Goal: Task Accomplishment & Management: Manage account settings

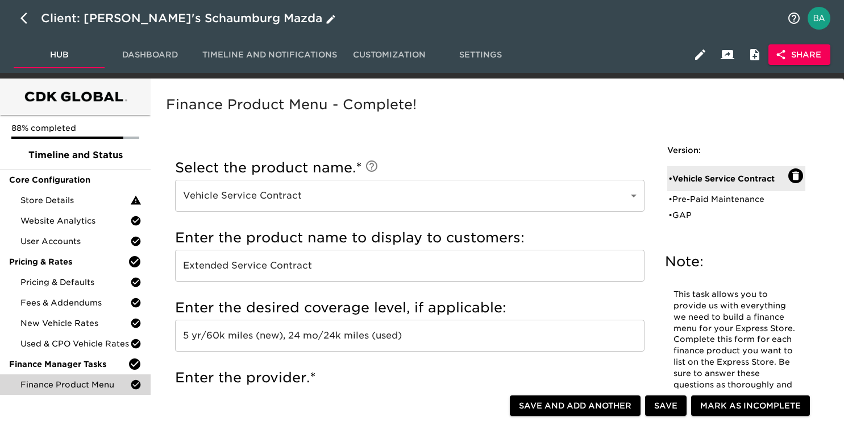
scroll to position [847, 0]
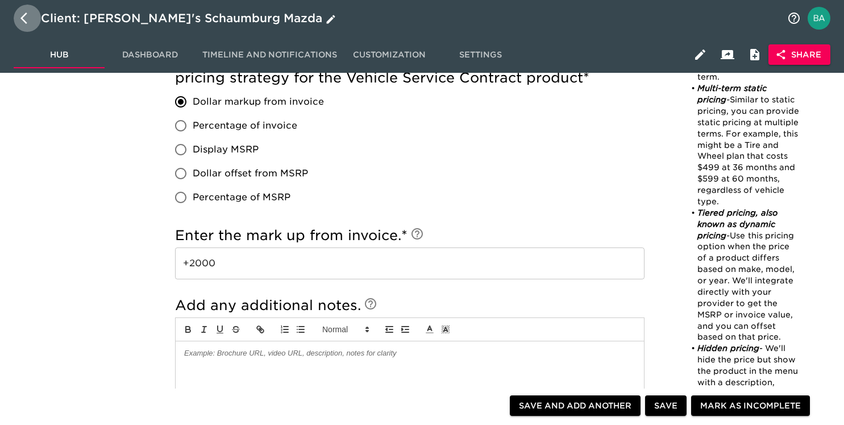
click at [23, 13] on icon "button" at bounding box center [27, 18] width 14 height 14
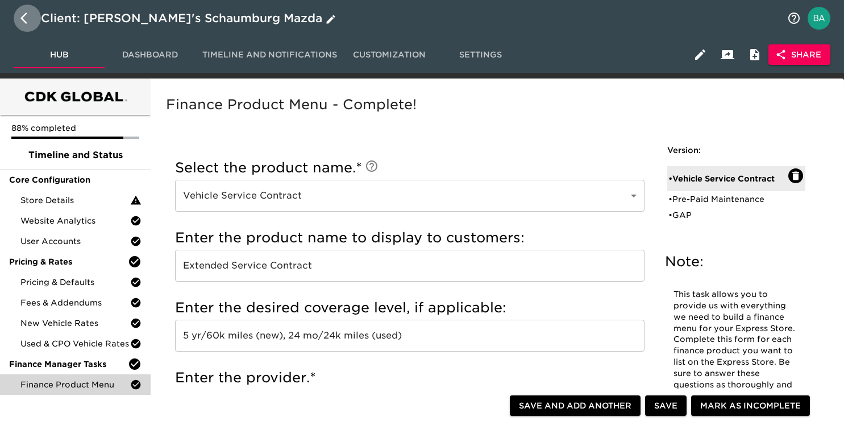
select select "10"
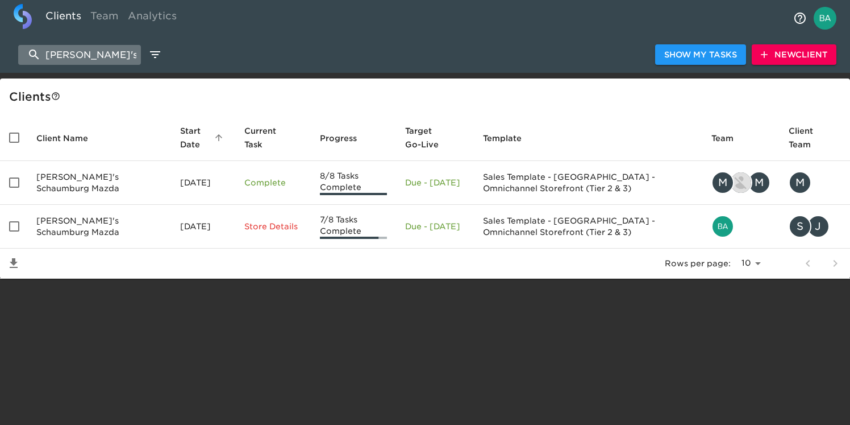
click at [76, 56] on input "[PERSON_NAME]'s scha" at bounding box center [79, 55] width 123 height 20
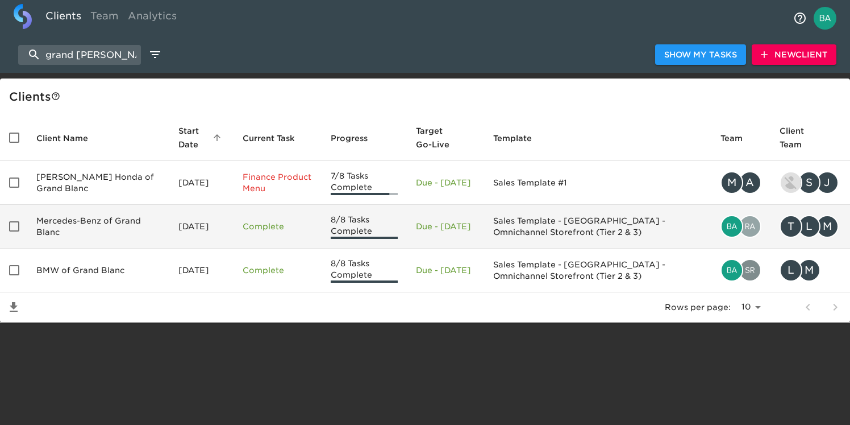
type input "grand [PERSON_NAME]"
click at [94, 230] on td "Mercedes-Benz of Grand Blanc" at bounding box center [98, 227] width 142 height 44
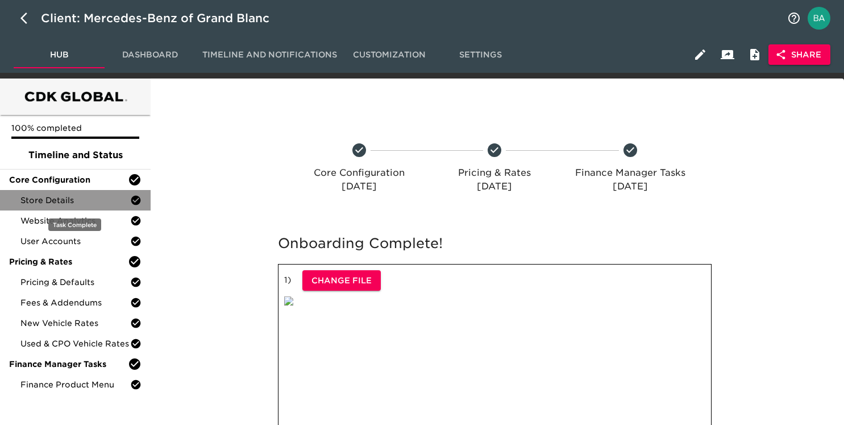
click at [84, 201] on span "Store Details" at bounding box center [75, 199] width 110 height 11
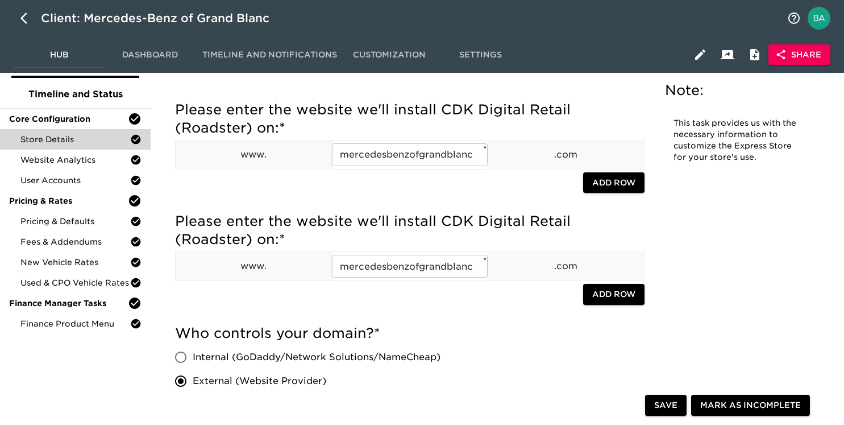
scroll to position [58, 0]
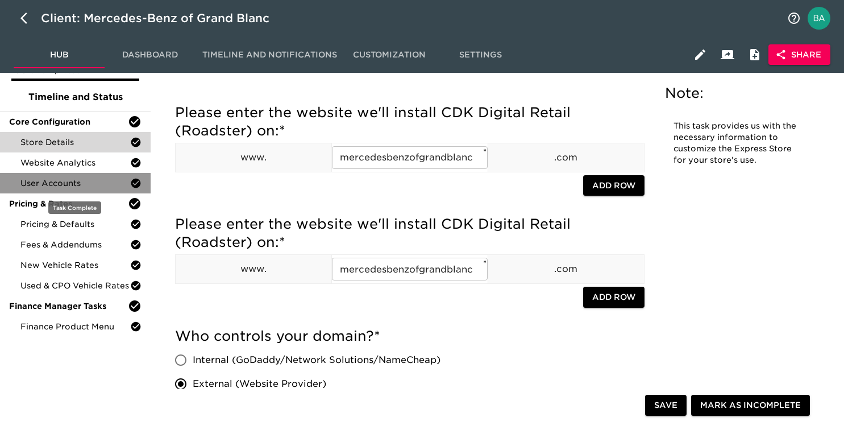
click at [32, 181] on span "User Accounts" at bounding box center [75, 182] width 110 height 11
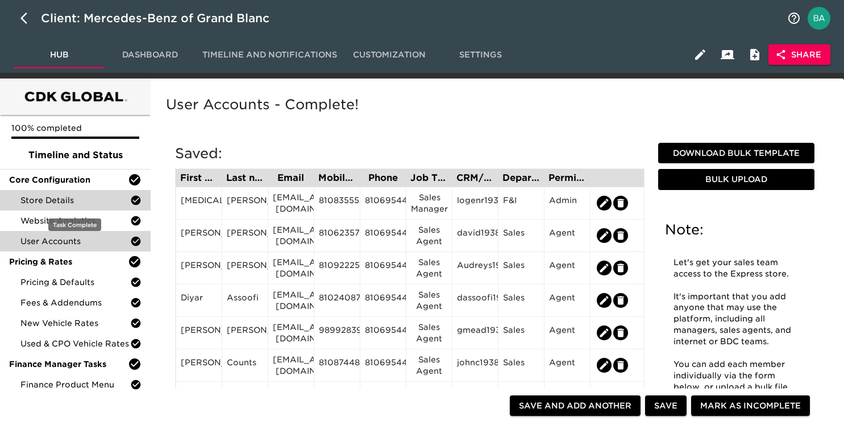
click at [59, 199] on span "Store Details" at bounding box center [75, 199] width 110 height 11
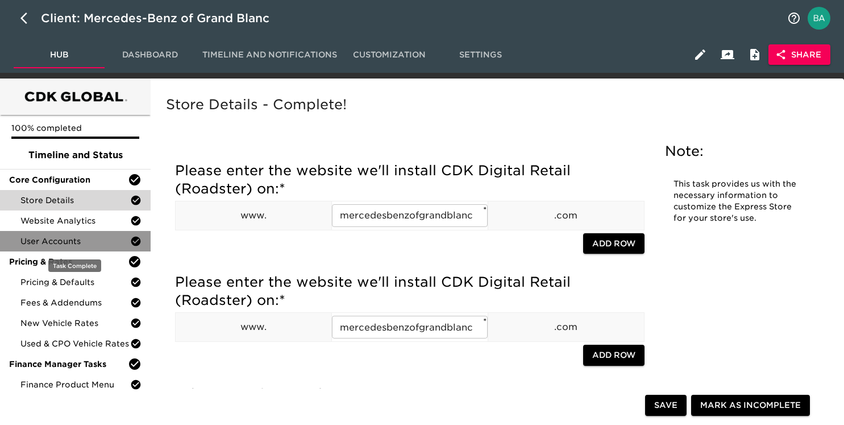
click at [61, 239] on span "User Accounts" at bounding box center [75, 240] width 110 height 11
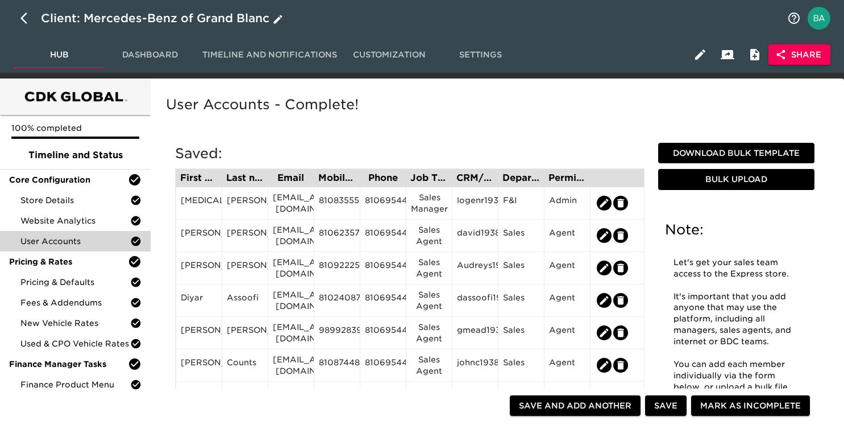
click at [167, 13] on div "Client: Mercedes-Benz of Grand Blanc" at bounding box center [163, 18] width 244 height 18
click at [131, 15] on input "Mercedes-Benz of Grand Blanc" at bounding box center [410, 18] width 739 height 18
click at [22, 16] on icon "button" at bounding box center [23, 18] width 7 height 11
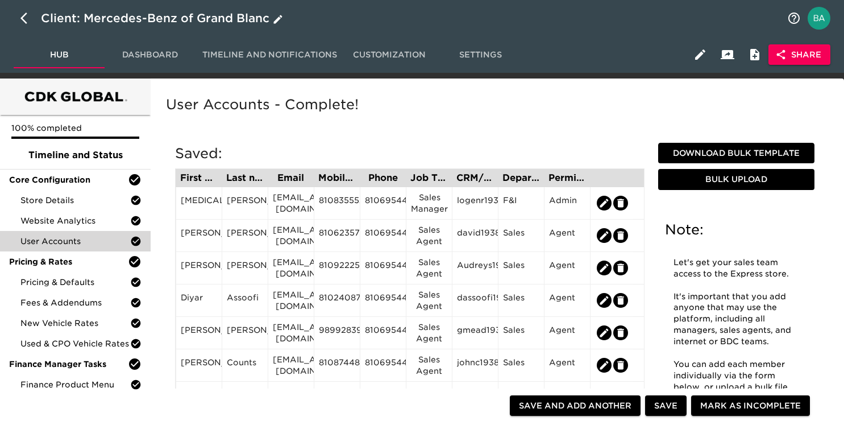
select select "10"
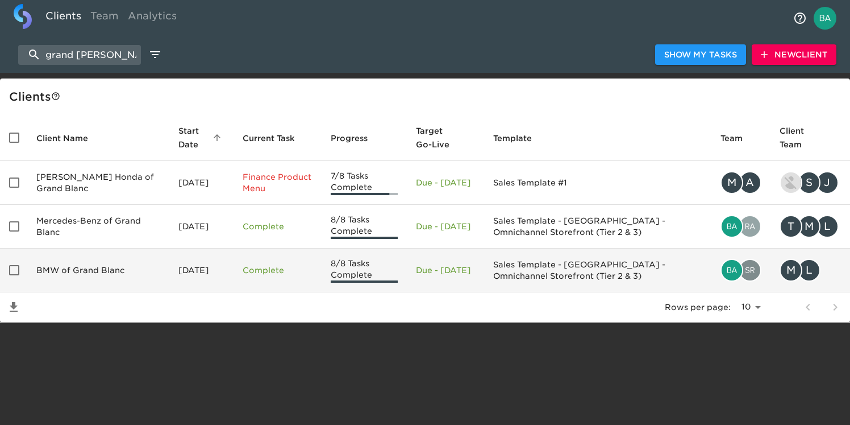
click at [107, 260] on td "BMW of Grand Blanc" at bounding box center [98, 270] width 142 height 44
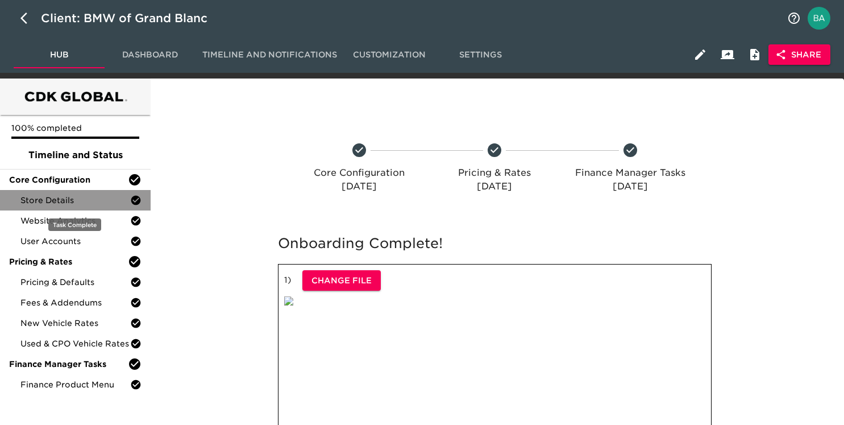
click at [60, 202] on span "Store Details" at bounding box center [75, 199] width 110 height 11
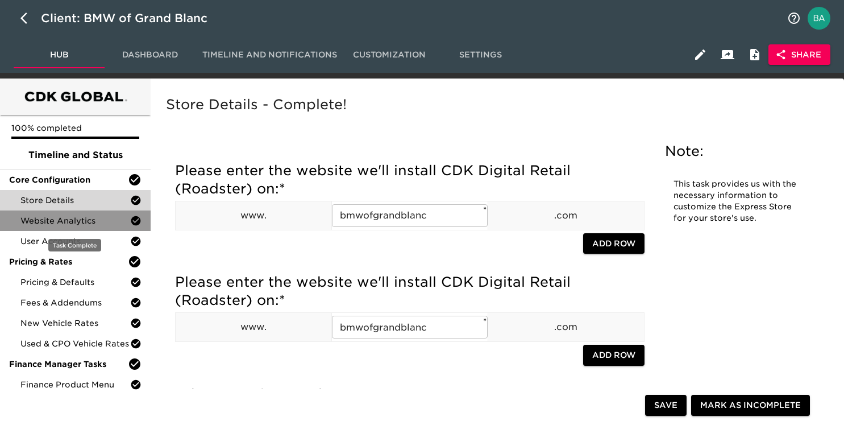
click at [61, 223] on span "Website Analytics" at bounding box center [75, 220] width 110 height 11
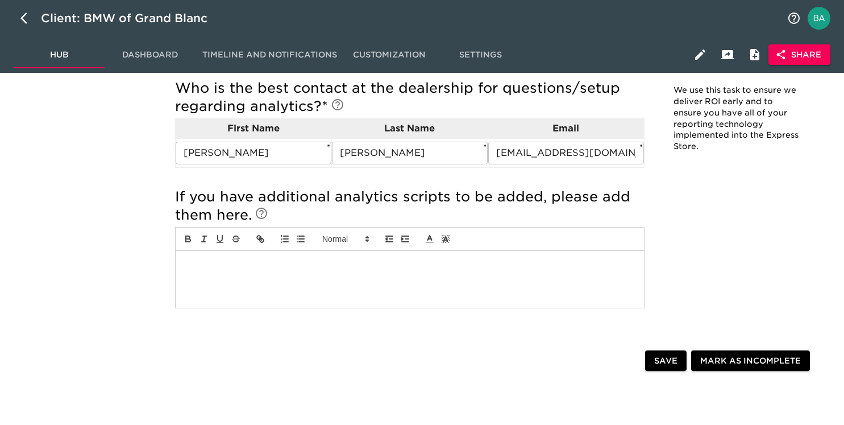
scroll to position [313, 0]
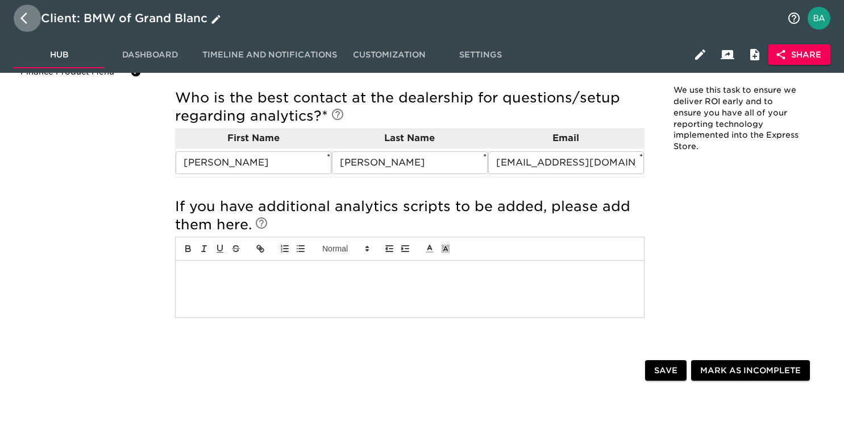
click at [27, 23] on icon "button" at bounding box center [27, 18] width 14 height 14
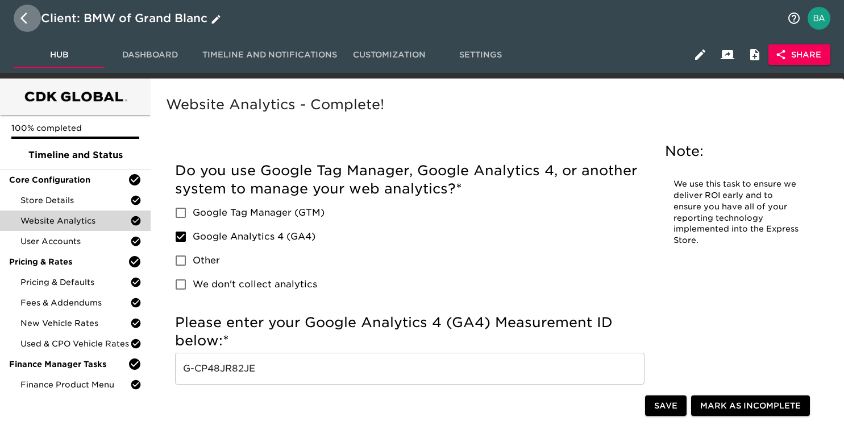
select select "10"
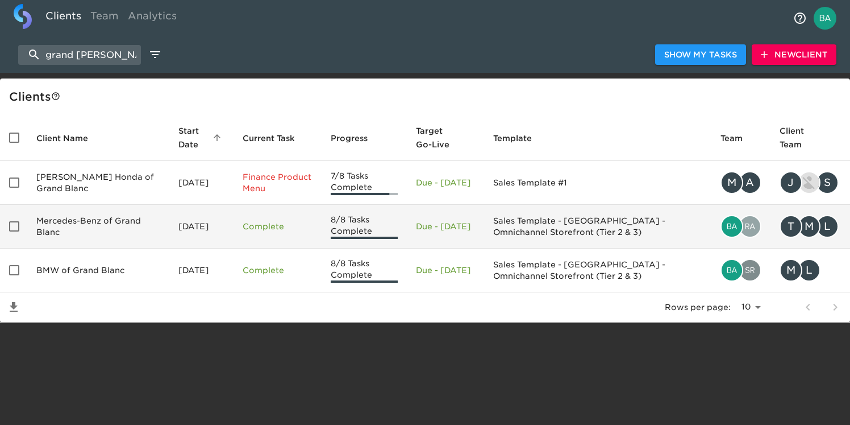
click at [85, 235] on td "Mercedes-Benz of Grand Blanc" at bounding box center [98, 227] width 142 height 44
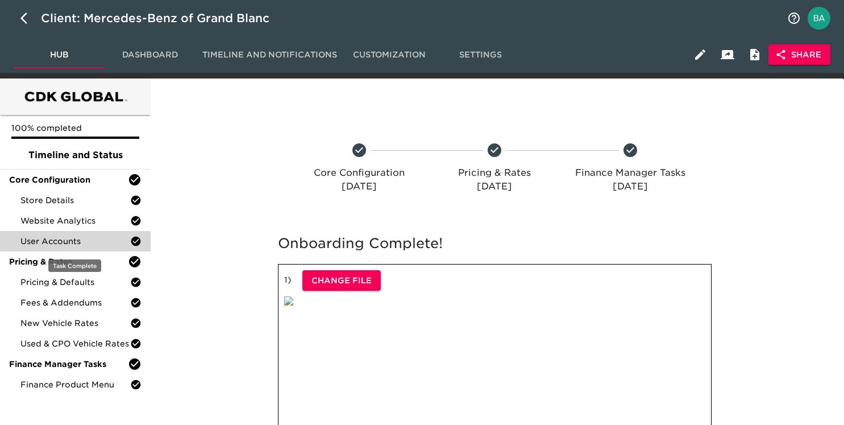
click at [76, 232] on div "User Accounts" at bounding box center [75, 241] width 151 height 20
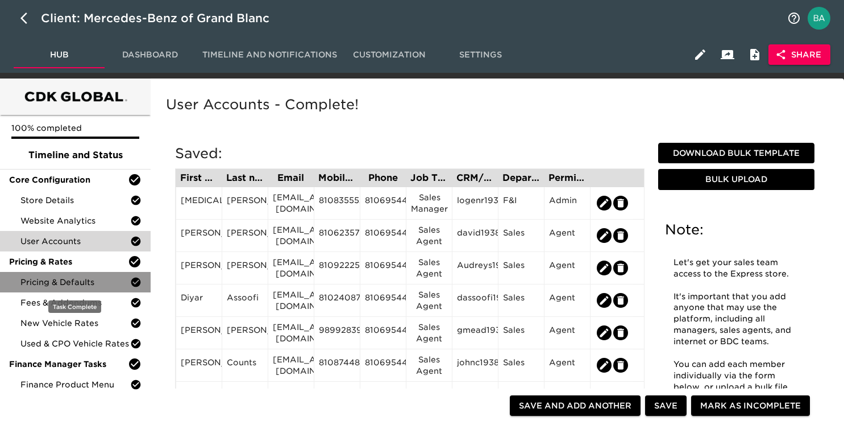
click at [67, 276] on div "Pricing & Defaults" at bounding box center [75, 282] width 151 height 20
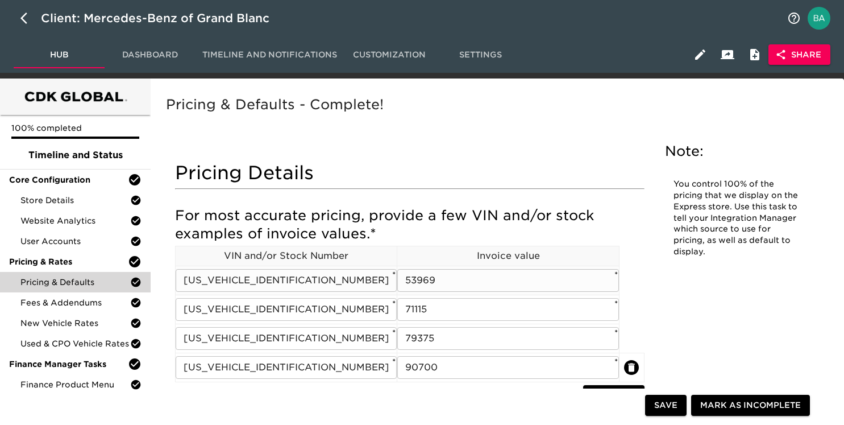
click at [264, 288] on input "[US_VEHICLE_IDENTIFICATION_NUMBER]" at bounding box center [286, 280] width 221 height 23
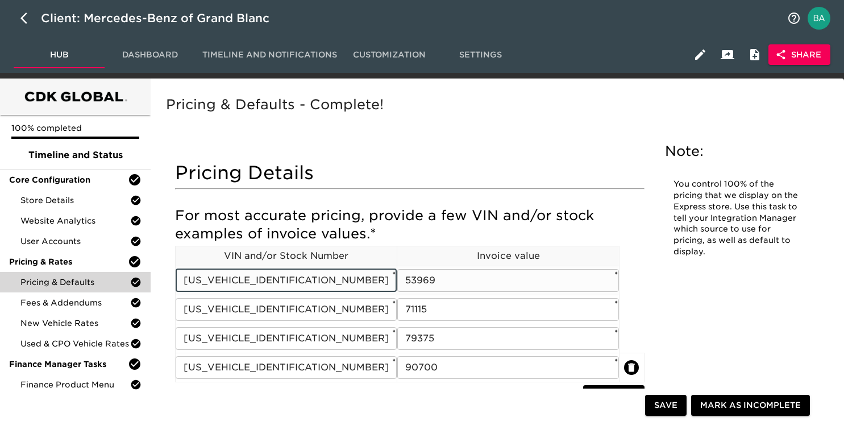
click at [264, 288] on input "[US_VEHICLE_IDENTIFICATION_NUMBER]" at bounding box center [286, 280] width 221 height 23
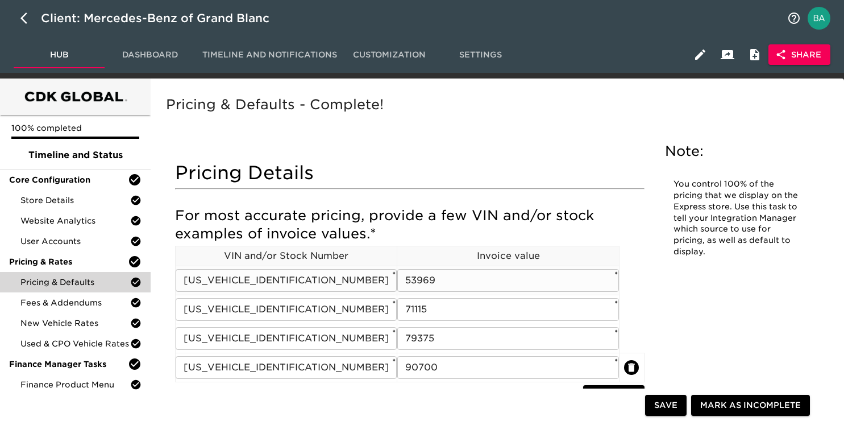
click at [425, 279] on input "53969" at bounding box center [507, 280] width 221 height 23
click at [272, 312] on input "[US_VEHICLE_IDENTIFICATION_NUMBER]" at bounding box center [286, 309] width 221 height 23
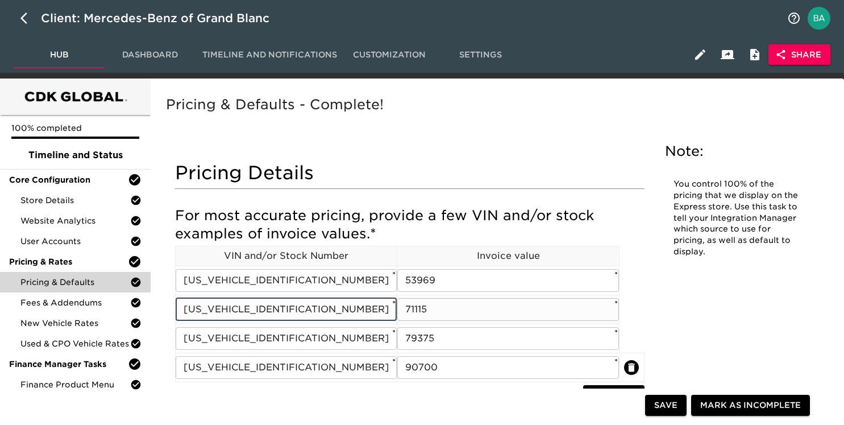
click at [272, 312] on input "[US_VEHICLE_IDENTIFICATION_NUMBER]" at bounding box center [286, 309] width 221 height 23
click at [411, 312] on input "71115" at bounding box center [507, 309] width 221 height 23
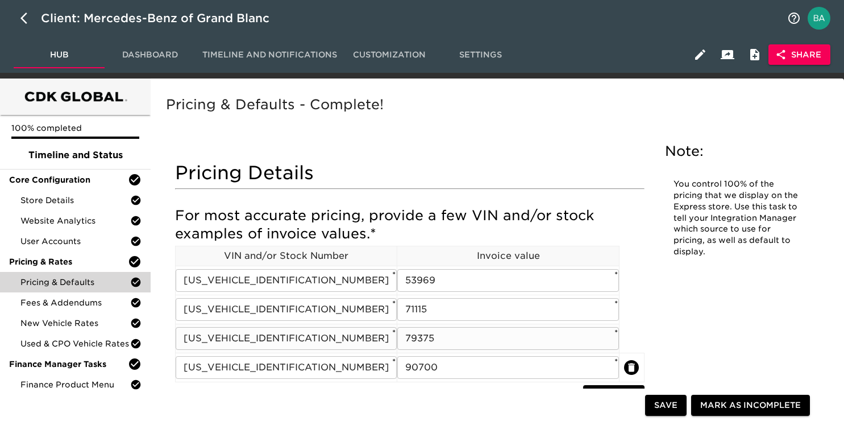
click at [263, 332] on input "[US_VEHICLE_IDENTIFICATION_NUMBER]" at bounding box center [286, 338] width 221 height 23
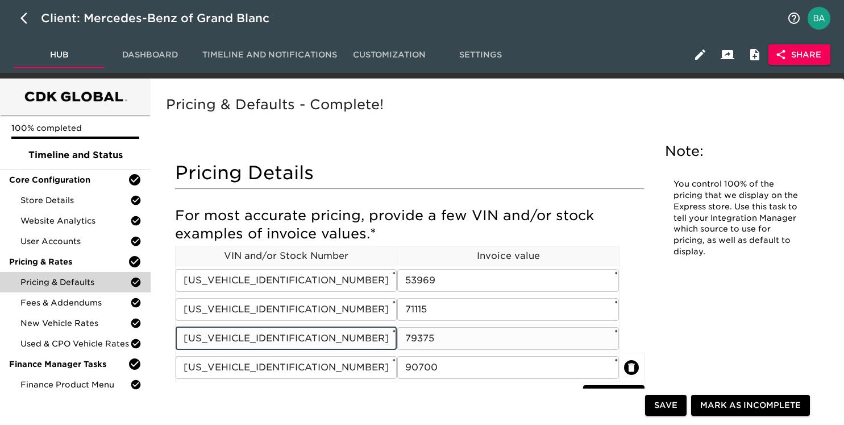
click at [263, 332] on input "[US_VEHICLE_IDENTIFICATION_NUMBER]" at bounding box center [286, 338] width 221 height 23
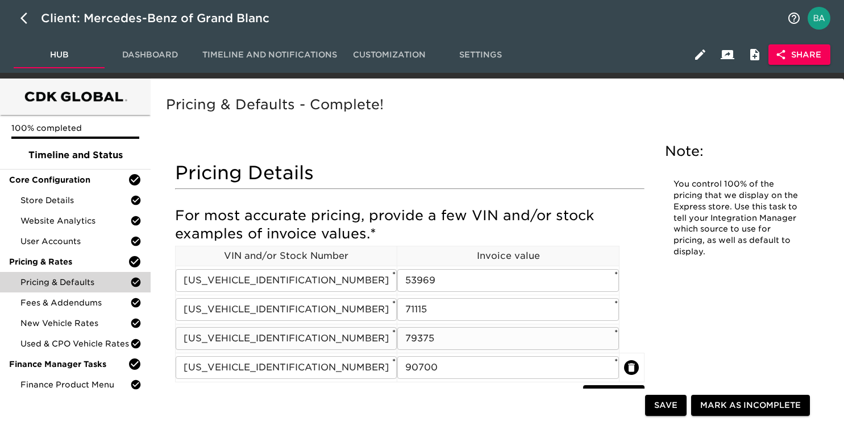
click at [420, 332] on input "79375" at bounding box center [507, 338] width 221 height 23
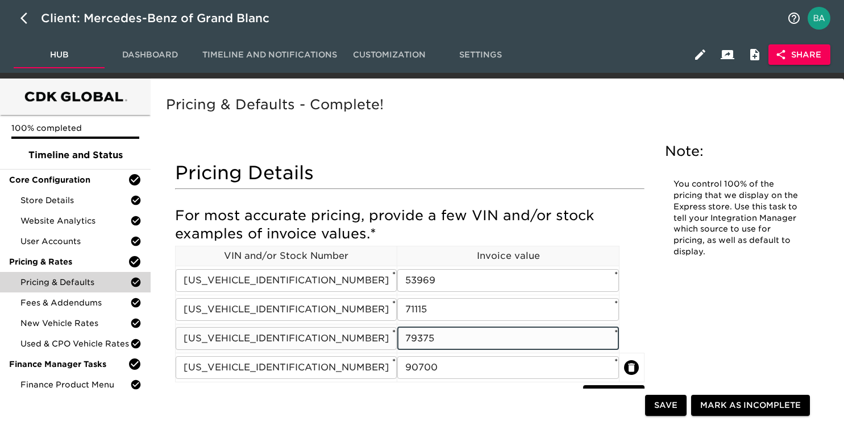
click at [420, 332] on input "79375" at bounding box center [507, 338] width 221 height 23
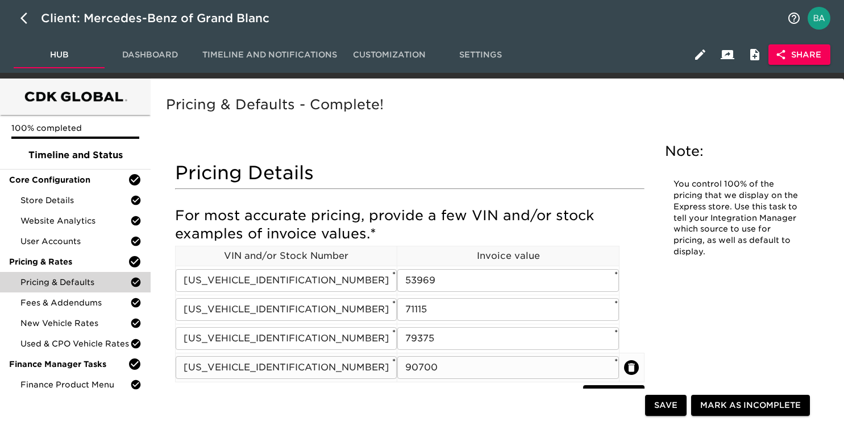
click at [230, 367] on input "[US_VEHICLE_IDENTIFICATION_NUMBER]" at bounding box center [286, 367] width 221 height 23
click at [421, 363] on input "90700" at bounding box center [507, 367] width 221 height 23
click at [21, 15] on icon "button" at bounding box center [27, 18] width 14 height 14
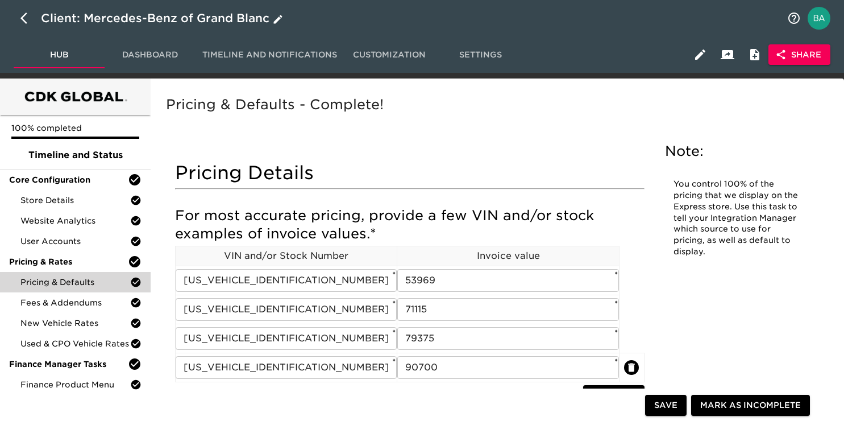
select select "10"
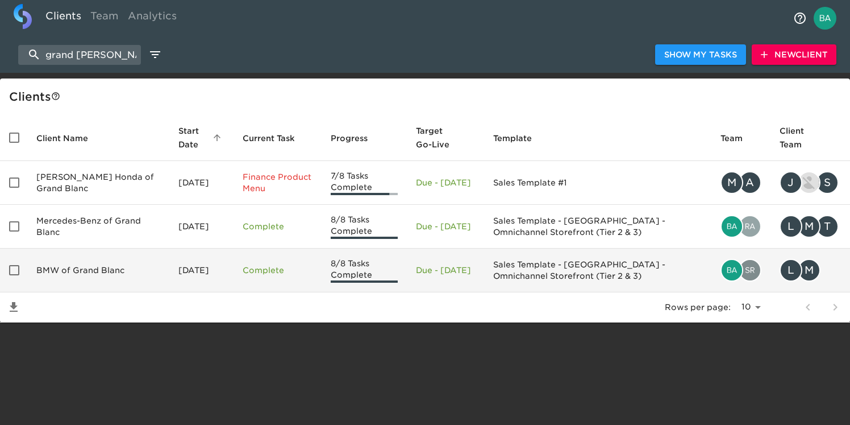
click at [102, 269] on td "BMW of Grand Blanc" at bounding box center [98, 270] width 142 height 44
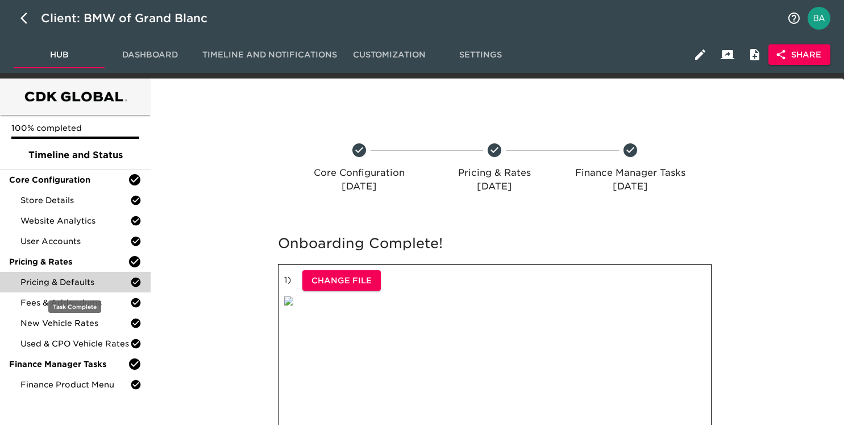
click at [59, 284] on span "Pricing & Defaults" at bounding box center [75, 281] width 110 height 11
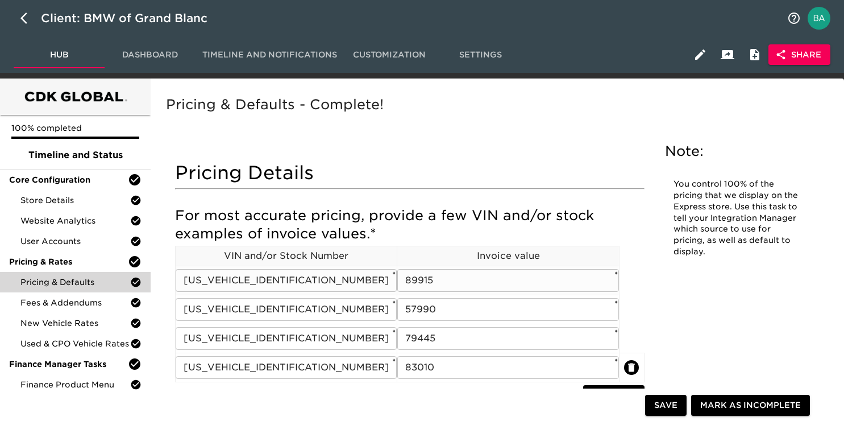
click at [259, 286] on input "[US_VEHICLE_IDENTIFICATION_NUMBER]" at bounding box center [286, 280] width 221 height 23
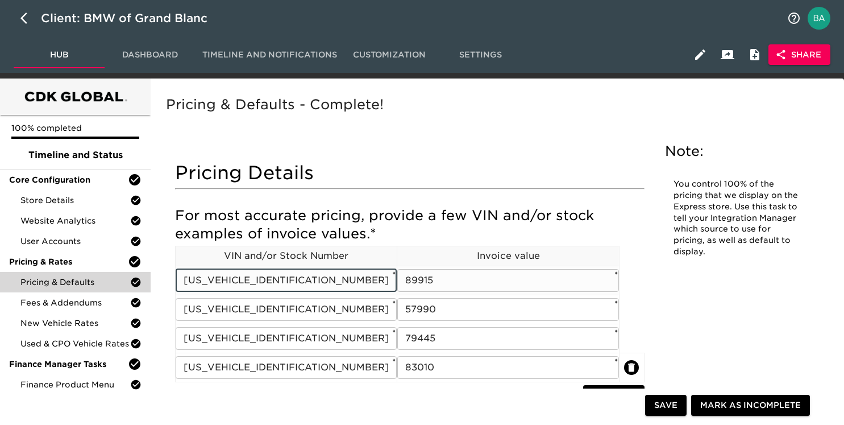
click at [259, 286] on input "[US_VEHICLE_IDENTIFICATION_NUMBER]" at bounding box center [286, 280] width 221 height 23
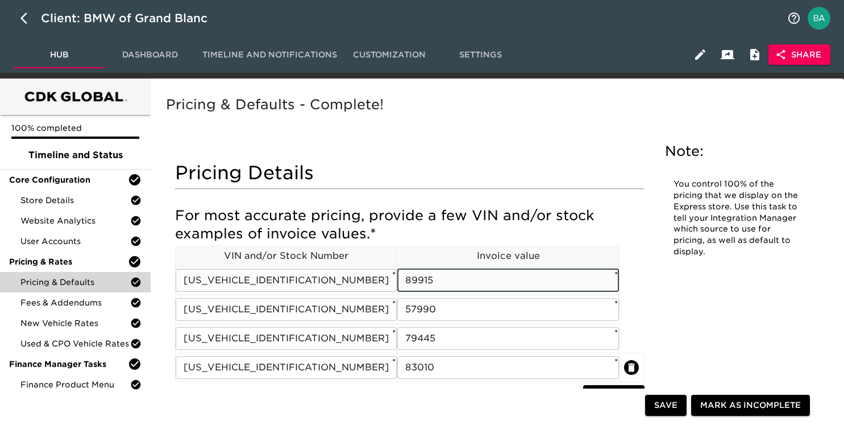
click at [414, 286] on input "89915" at bounding box center [507, 280] width 221 height 23
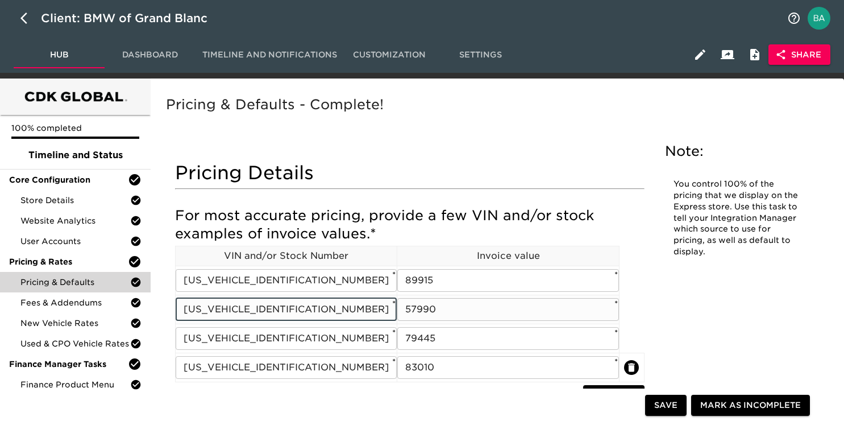
click at [301, 314] on input "[US_VEHICLE_IDENTIFICATION_NUMBER]" at bounding box center [286, 309] width 221 height 23
click at [415, 311] on input "57990" at bounding box center [507, 309] width 221 height 23
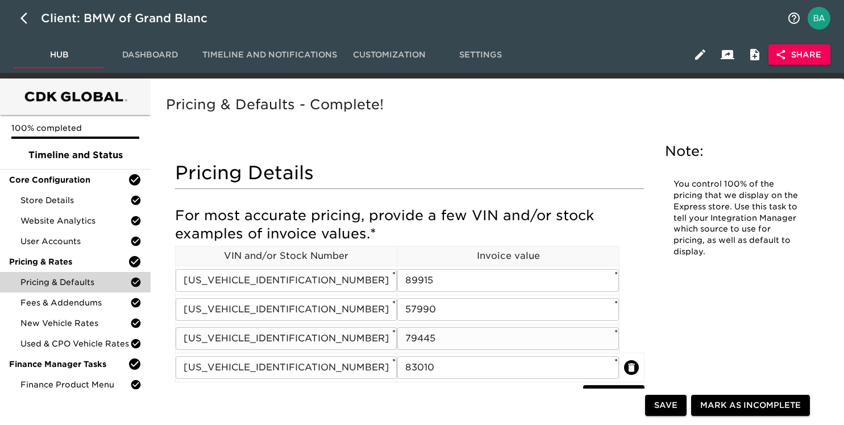
click at [280, 334] on input "[US_VEHICLE_IDENTIFICATION_NUMBER]" at bounding box center [286, 338] width 221 height 23
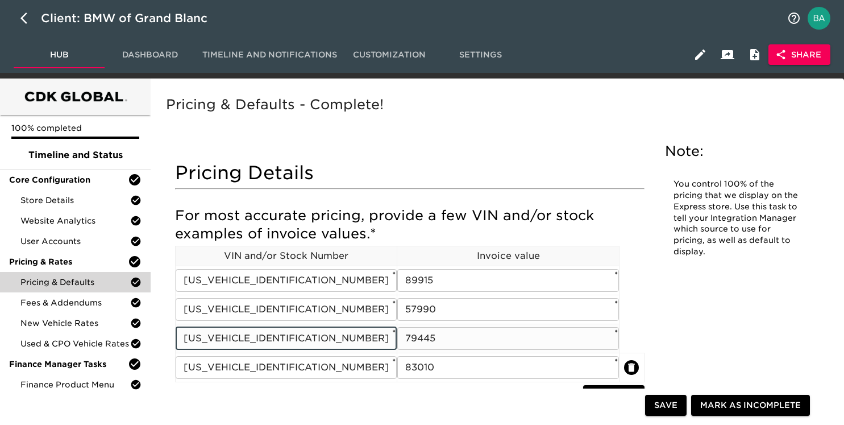
click at [280, 334] on input "[US_VEHICLE_IDENTIFICATION_NUMBER]" at bounding box center [286, 338] width 221 height 23
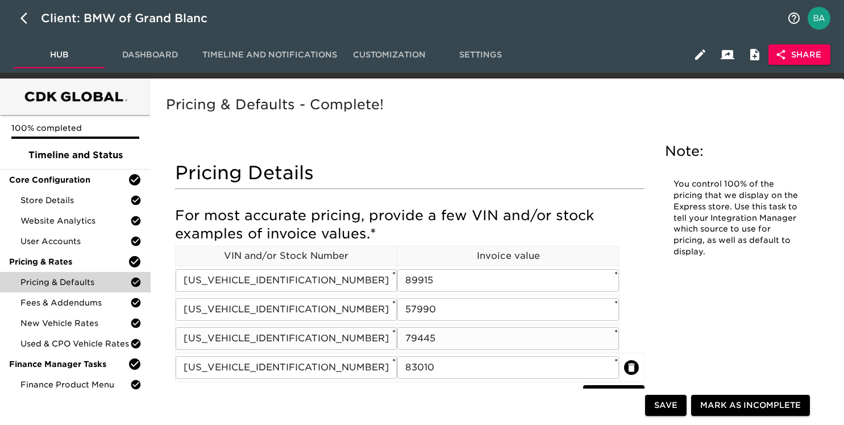
click at [427, 334] on input "79445" at bounding box center [507, 338] width 221 height 23
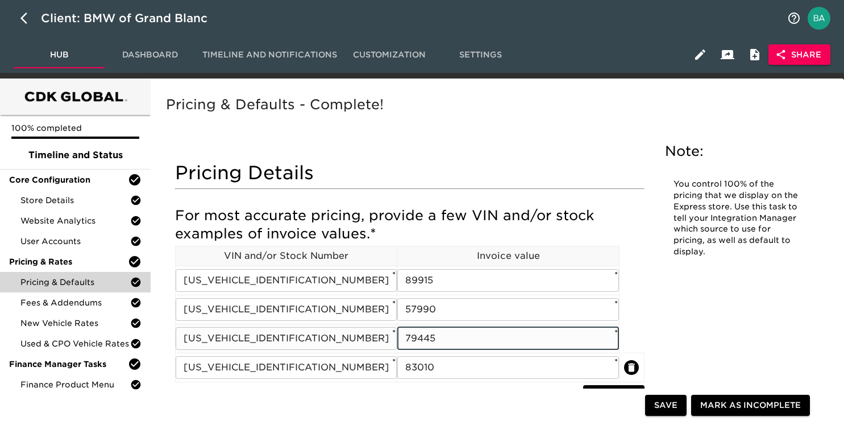
click at [427, 334] on input "79445" at bounding box center [507, 338] width 221 height 23
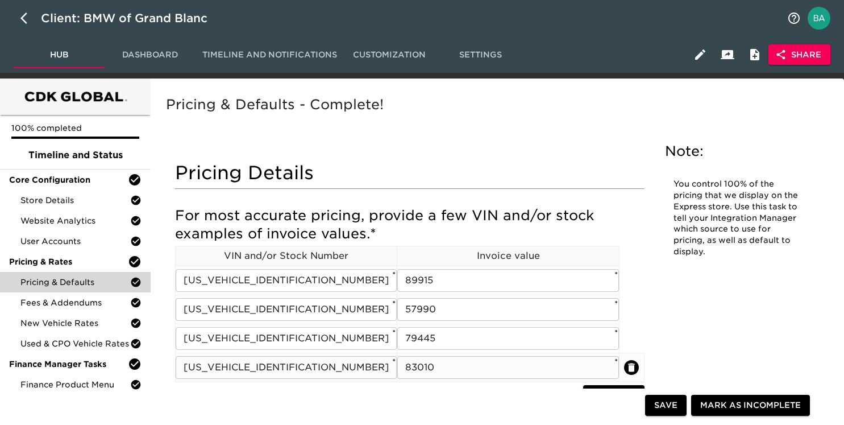
click at [281, 367] on input "[US_VEHICLE_IDENTIFICATION_NUMBER]" at bounding box center [286, 367] width 221 height 23
click at [420, 362] on input "83010" at bounding box center [507, 367] width 221 height 23
click at [140, 27] on div "Client: BMW of Grand Blanc" at bounding box center [132, 18] width 182 height 18
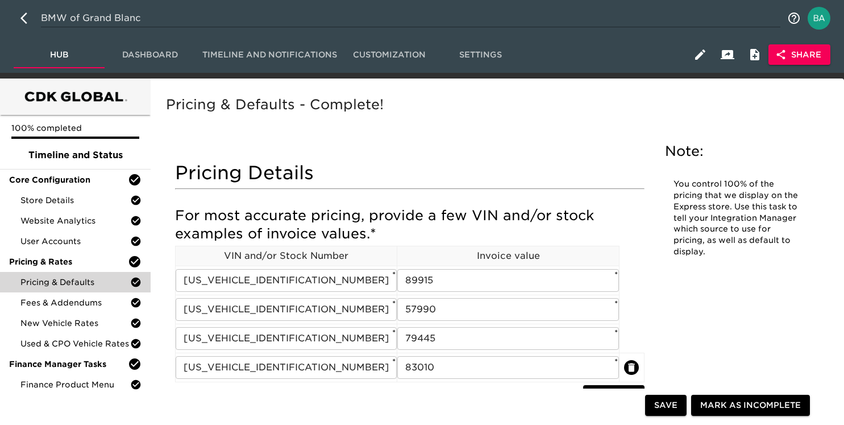
click at [133, 21] on input "BMW of Grand Blanc" at bounding box center [410, 18] width 739 height 18
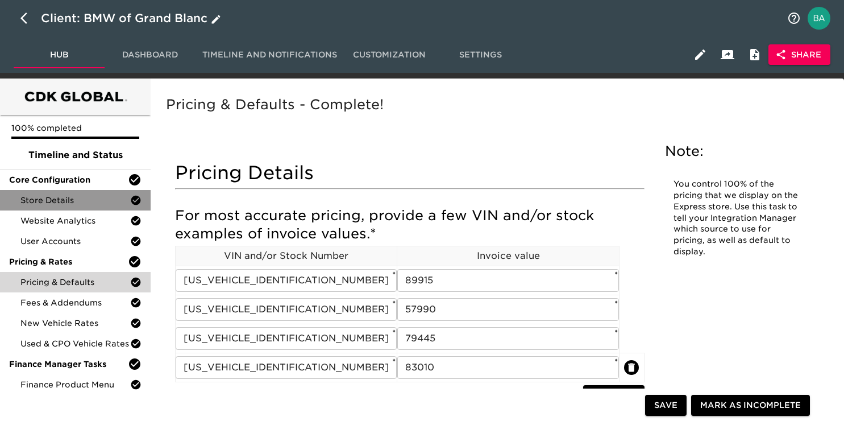
click at [53, 190] on div "Store Details" at bounding box center [75, 200] width 151 height 20
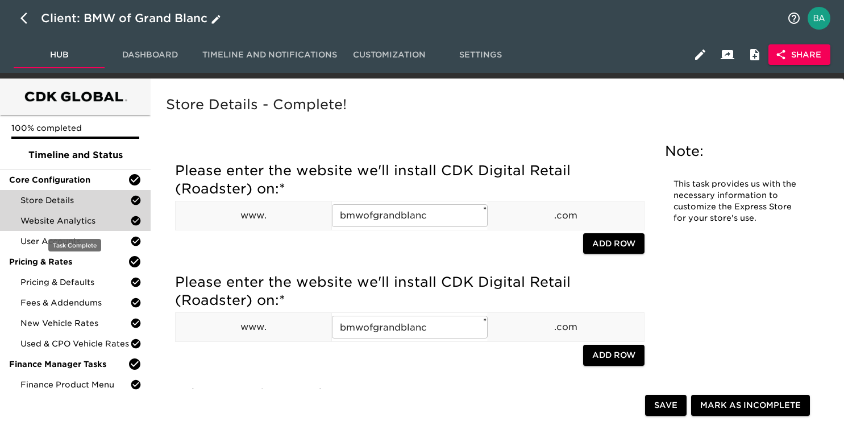
click at [59, 224] on span "Website Analytics" at bounding box center [75, 220] width 110 height 11
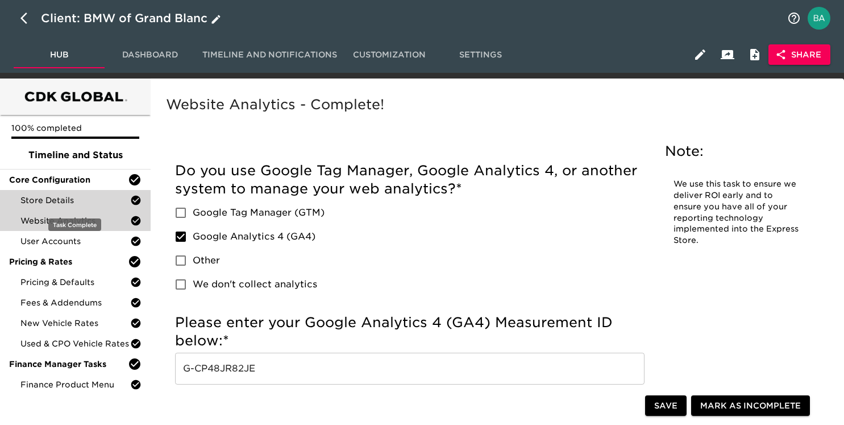
click at [72, 203] on span "Store Details" at bounding box center [75, 199] width 110 height 11
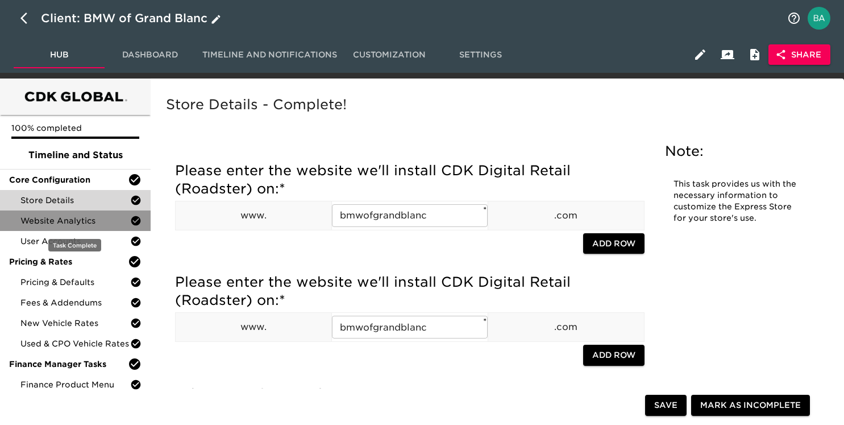
click at [67, 222] on span "Website Analytics" at bounding box center [75, 220] width 110 height 11
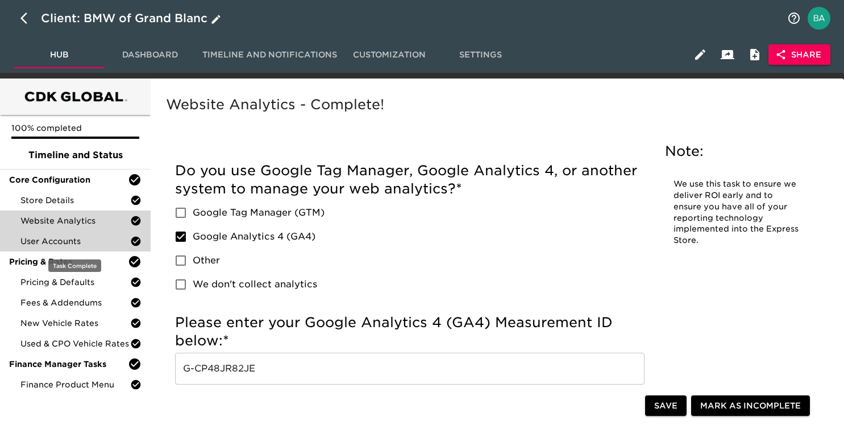
click at [44, 243] on span "User Accounts" at bounding box center [75, 240] width 110 height 11
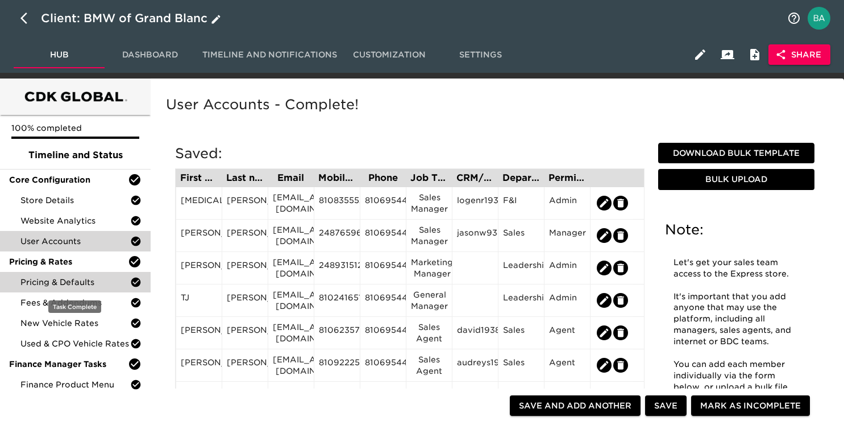
click at [48, 288] on div "Pricing & Defaults" at bounding box center [75, 282] width 151 height 20
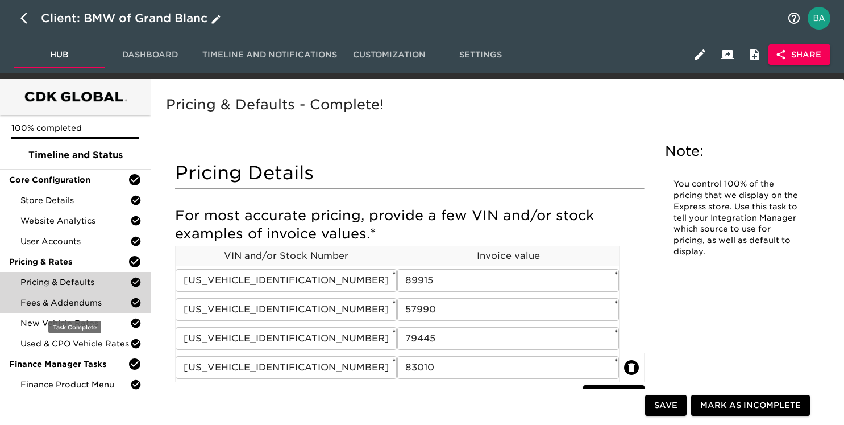
click at [49, 302] on span "Fees & Addendums" at bounding box center [75, 302] width 110 height 11
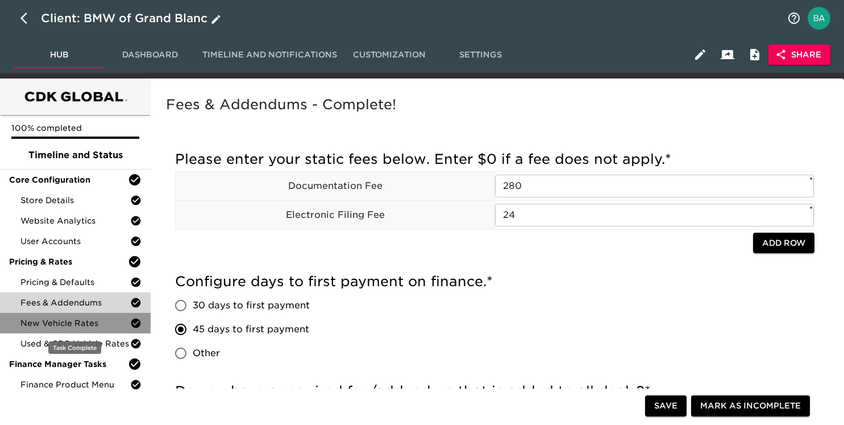
click at [73, 323] on span "New Vehicle Rates" at bounding box center [75, 322] width 110 height 11
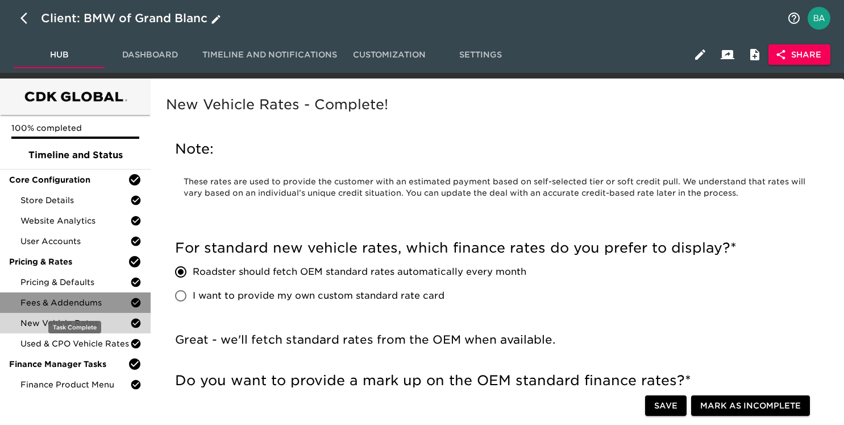
click at [86, 299] on span "Fees & Addendums" at bounding box center [75, 302] width 110 height 11
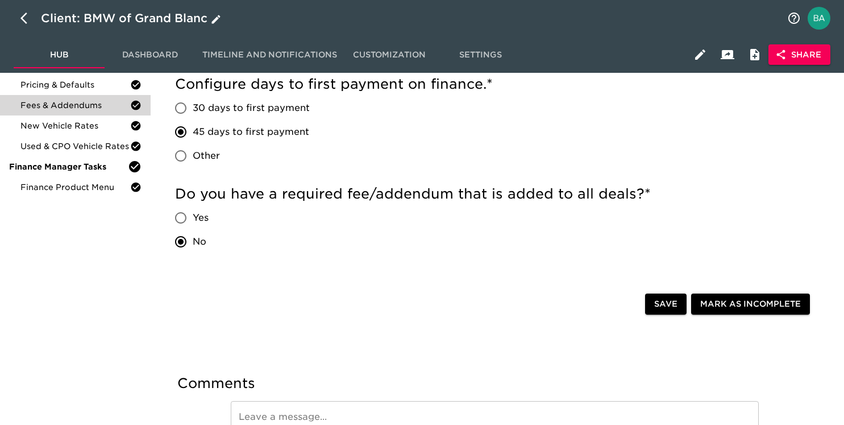
scroll to position [207, 0]
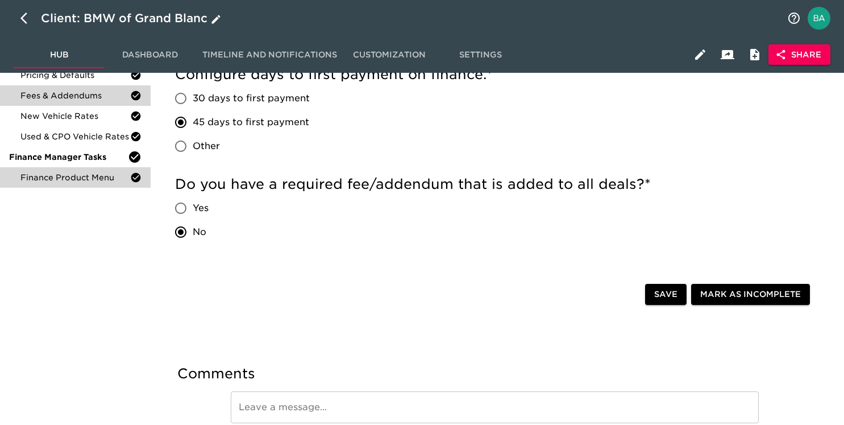
click at [53, 172] on span "Finance Product Menu" at bounding box center [75, 177] width 110 height 11
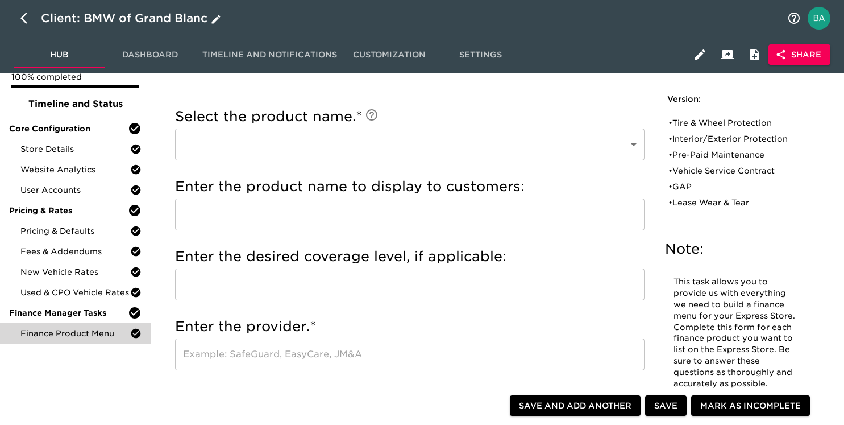
scroll to position [64, 0]
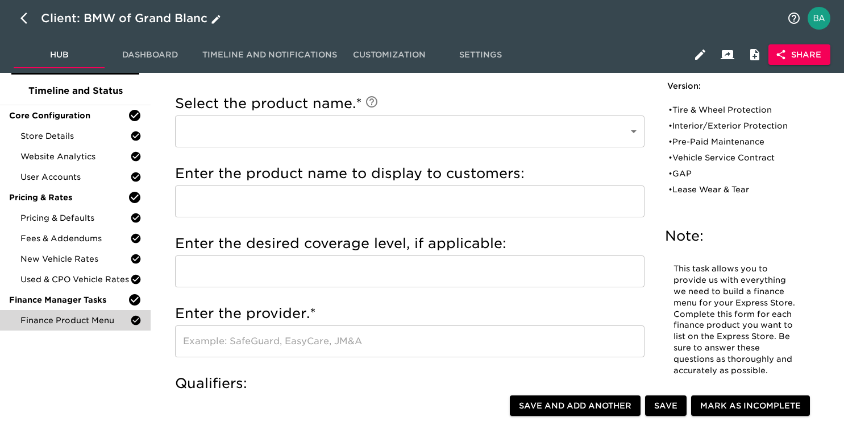
click at [24, 20] on icon "button" at bounding box center [23, 18] width 7 height 11
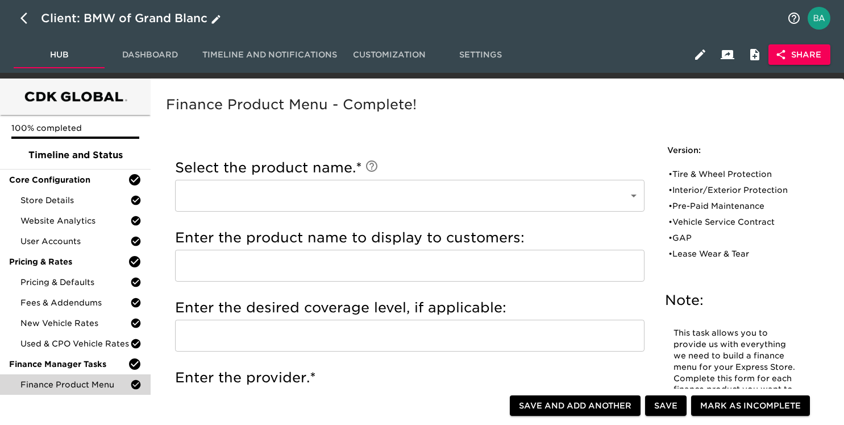
select select "10"
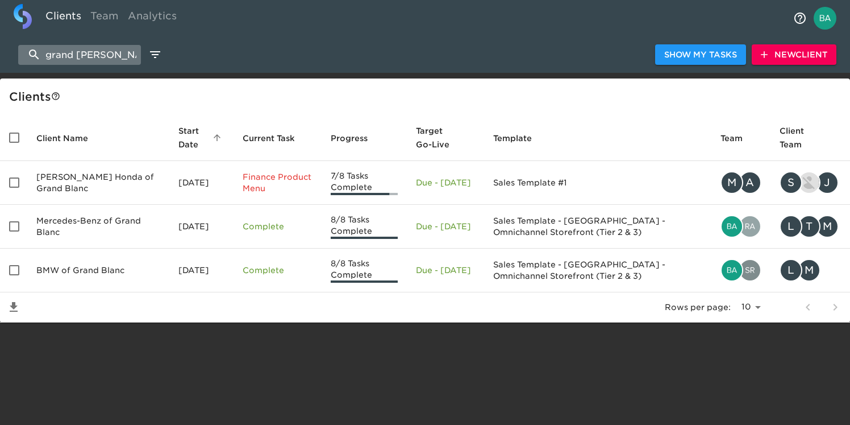
click at [54, 56] on input "grand [PERSON_NAME]" at bounding box center [79, 55] width 123 height 20
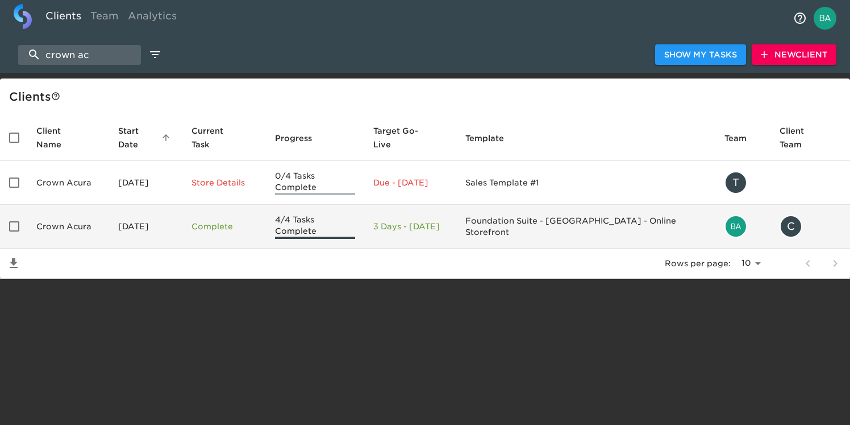
type input "crown ac"
click at [77, 210] on td "Crown Acura" at bounding box center [68, 227] width 82 height 44
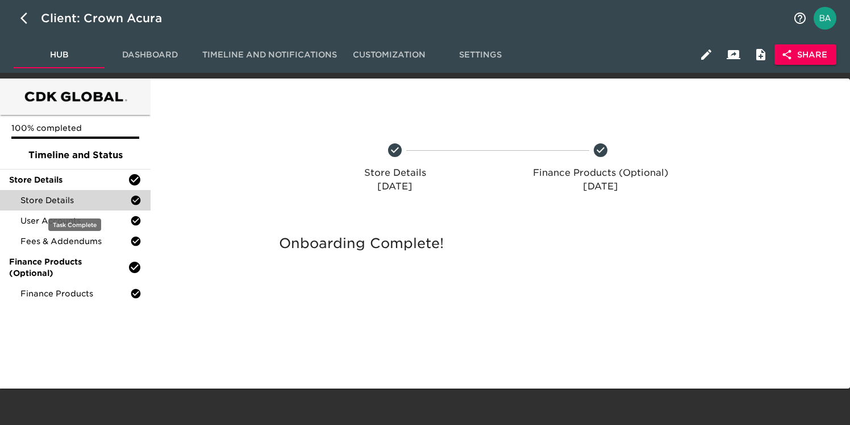
click at [59, 198] on span "Store Details" at bounding box center [75, 199] width 110 height 11
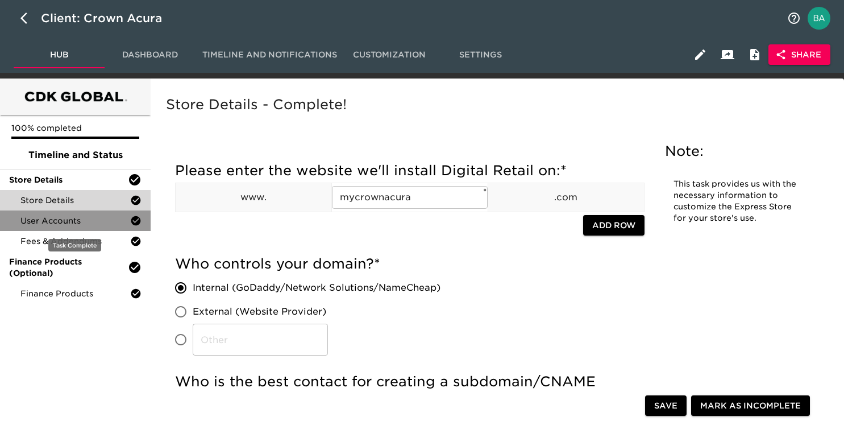
click at [72, 224] on span "User Accounts" at bounding box center [75, 220] width 110 height 11
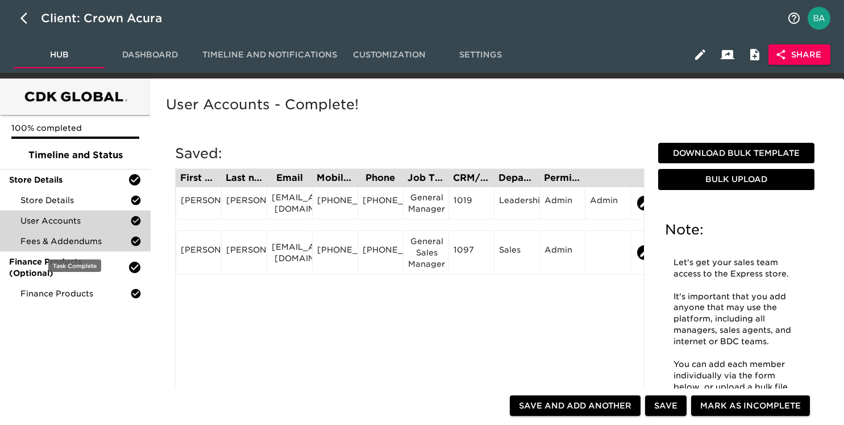
click at [76, 246] on span "Fees & Addendums" at bounding box center [75, 240] width 110 height 11
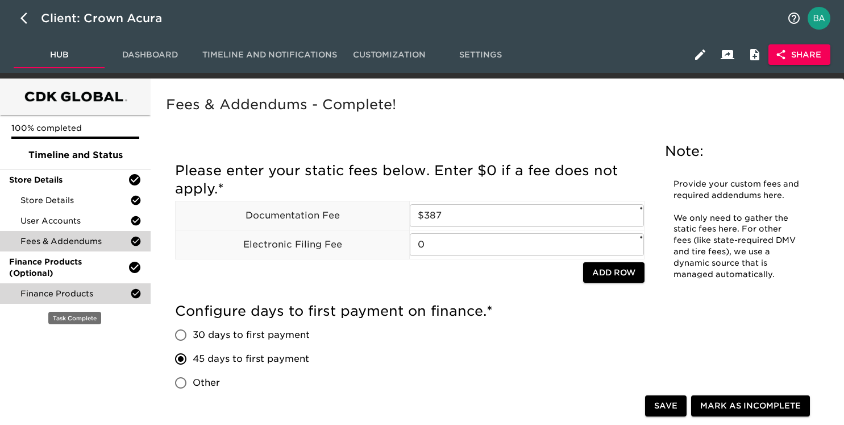
click at [64, 293] on span "Finance Products" at bounding box center [75, 293] width 110 height 11
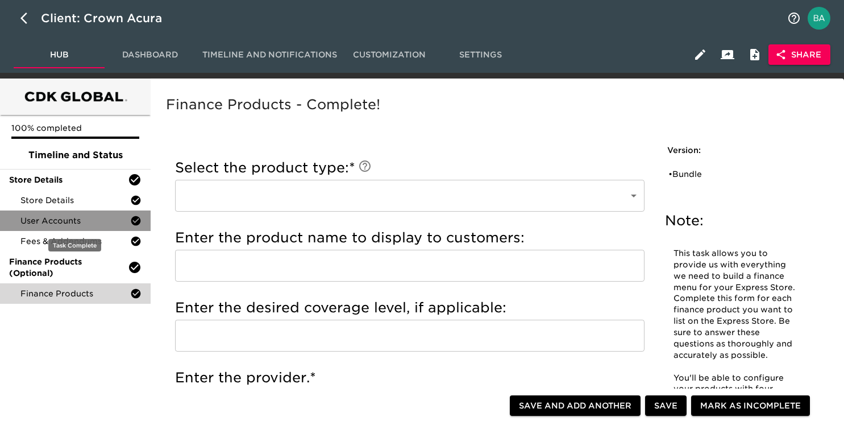
click at [62, 218] on span "User Accounts" at bounding box center [75, 220] width 110 height 11
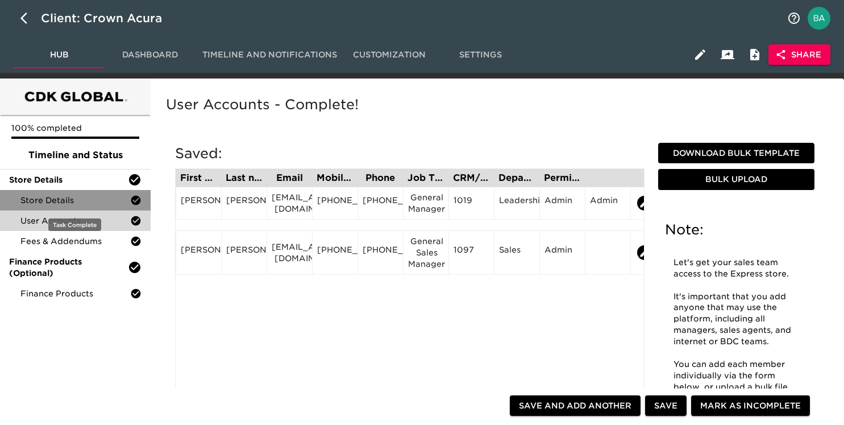
click at [55, 203] on span "Store Details" at bounding box center [75, 199] width 110 height 11
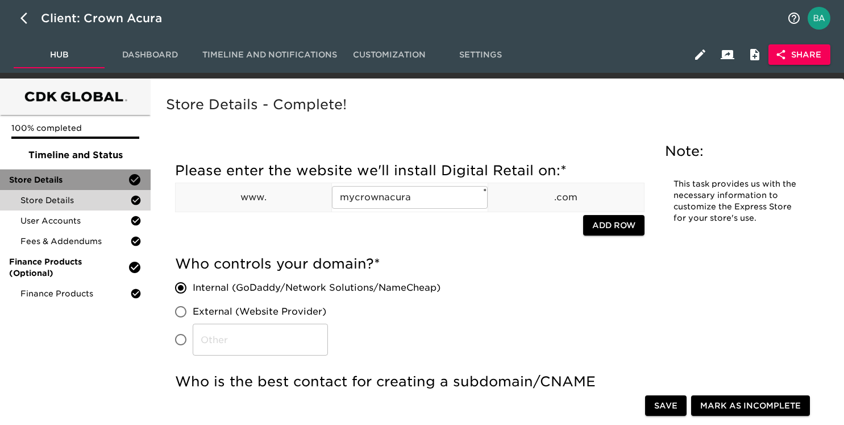
click at [55, 178] on span "Store Details" at bounding box center [68, 179] width 119 height 11
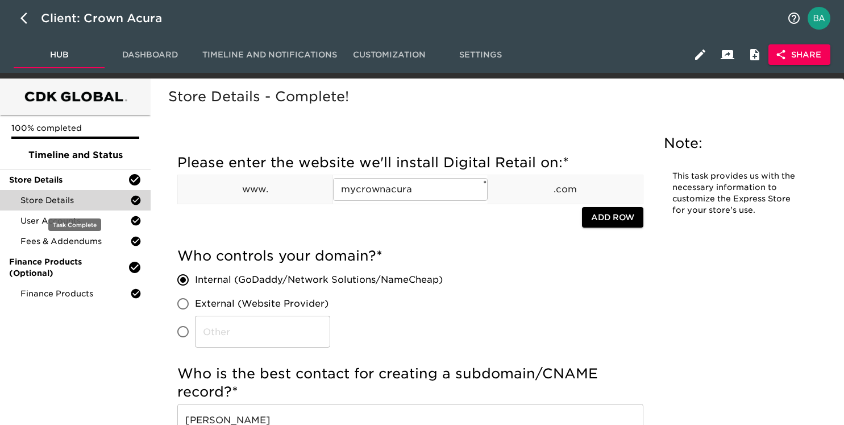
click at [80, 203] on span "Store Details" at bounding box center [75, 199] width 110 height 11
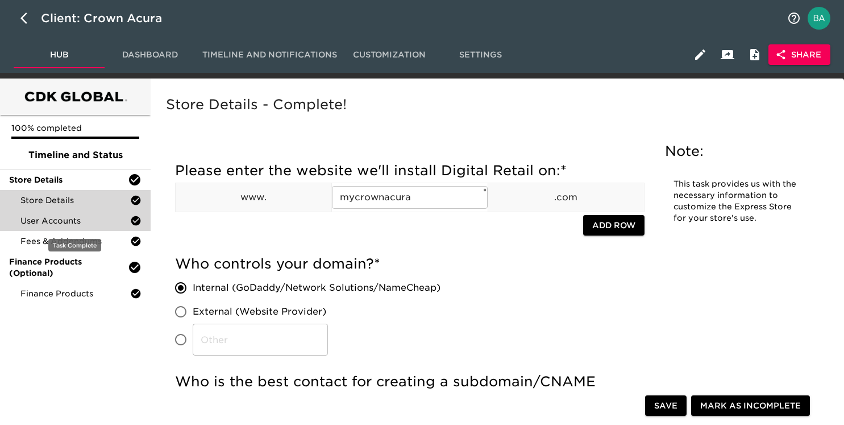
click at [74, 222] on span "User Accounts" at bounding box center [75, 220] width 110 height 11
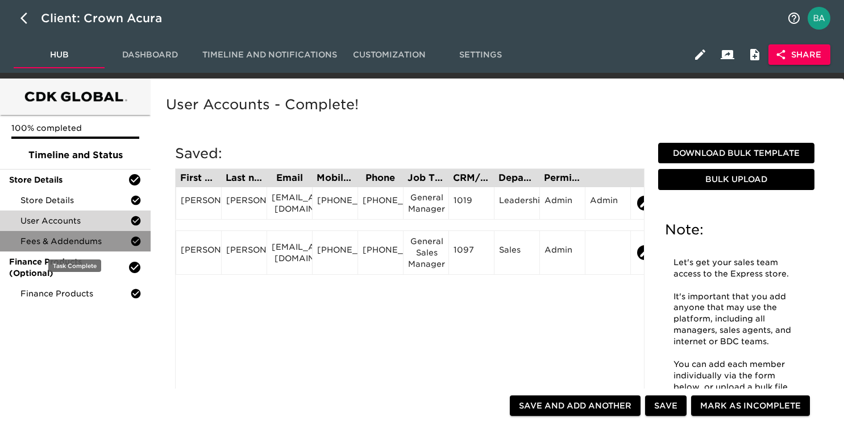
click at [74, 243] on span "Fees & Addendums" at bounding box center [75, 240] width 110 height 11
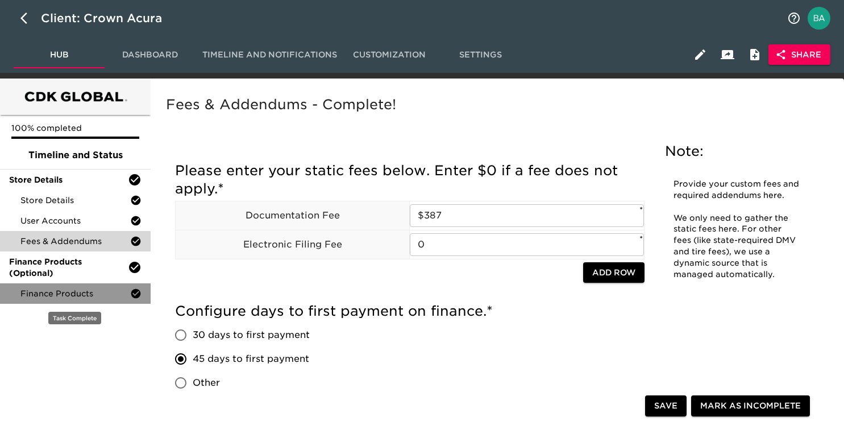
click at [64, 293] on span "Finance Products" at bounding box center [75, 293] width 110 height 11
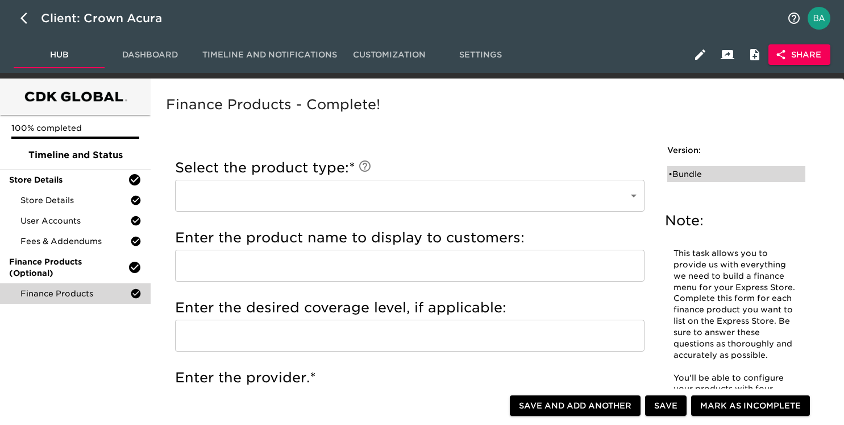
click at [706, 178] on div "• Bundle" at bounding box center [728, 173] width 120 height 11
type input "Bundle"
type input "Vehicle Shield"
type input "AAGI"
checkbox input "true"
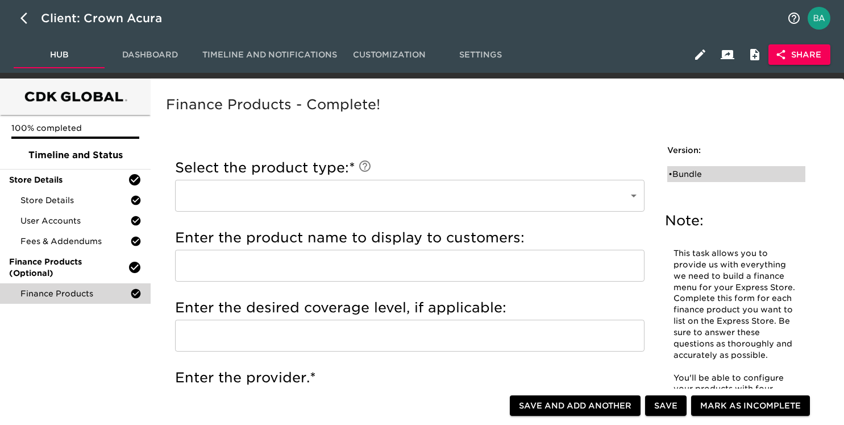
radio input "true"
type input "$1595"
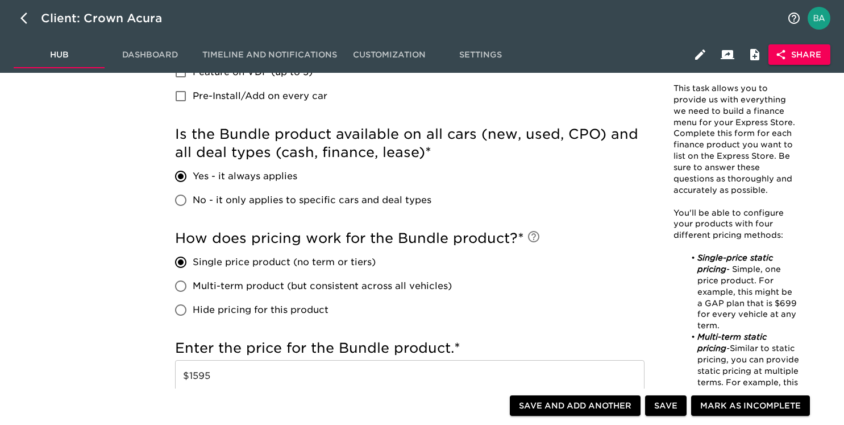
scroll to position [449, 0]
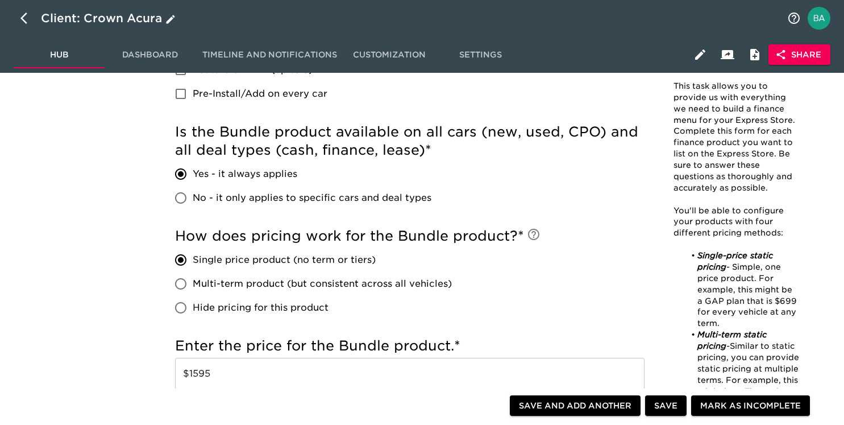
click at [22, 16] on icon "button" at bounding box center [23, 18] width 7 height 11
select select "10"
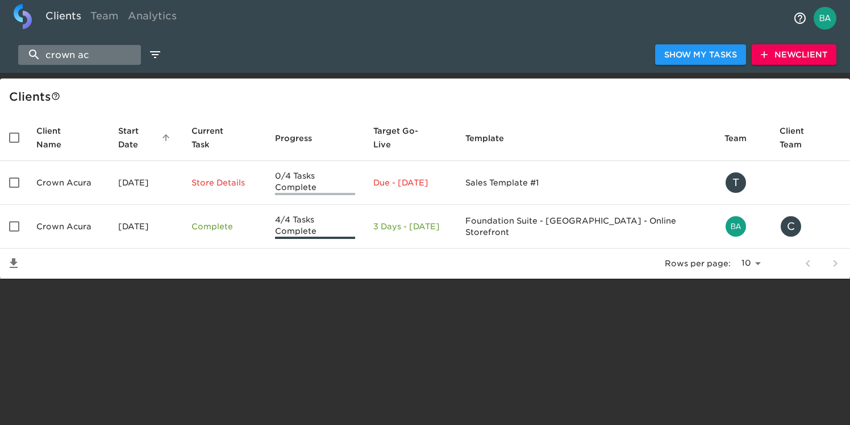
click at [75, 57] on input "crown ac" at bounding box center [79, 55] width 123 height 20
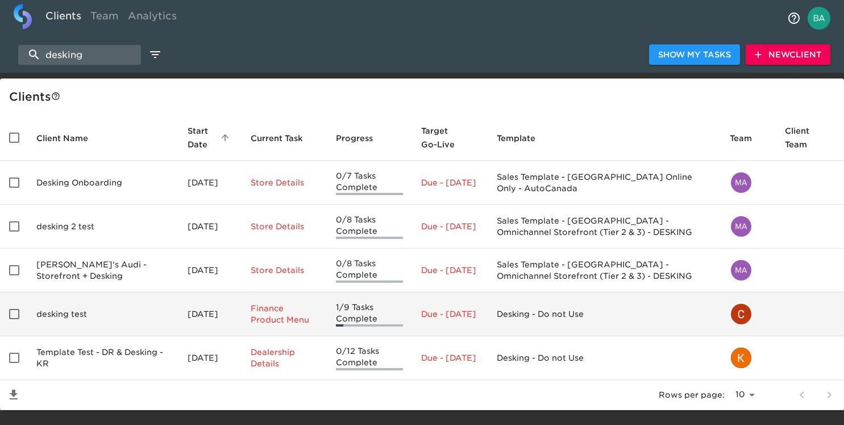
type input "desking"
click at [81, 309] on td "desking test" at bounding box center [102, 314] width 151 height 44
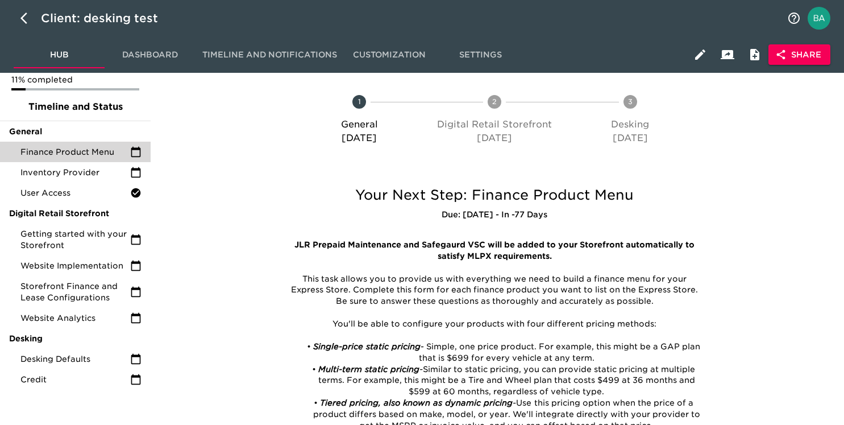
scroll to position [49, 0]
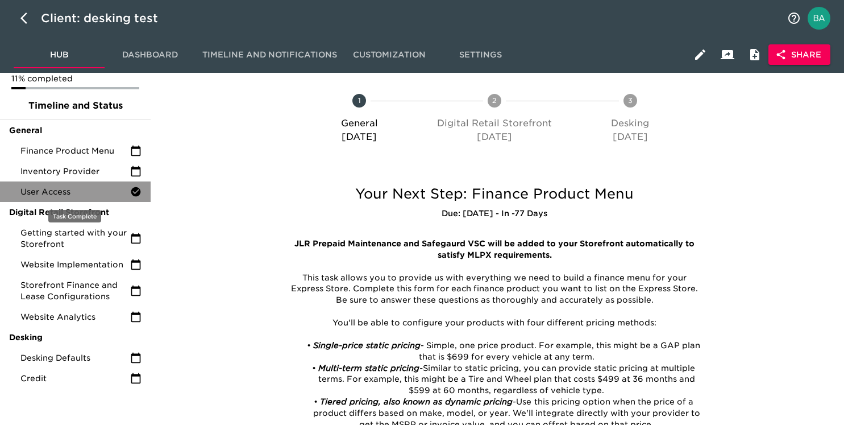
click at [73, 187] on span "User Access" at bounding box center [75, 191] width 110 height 11
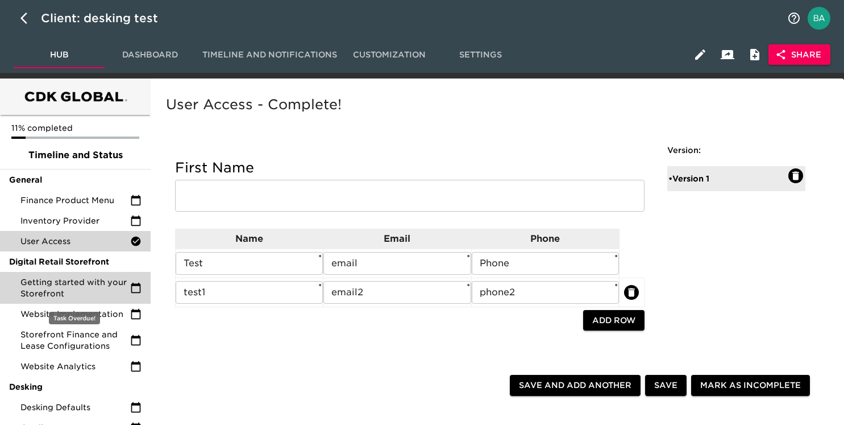
click at [47, 282] on span "Getting started with your Storefront" at bounding box center [75, 287] width 110 height 23
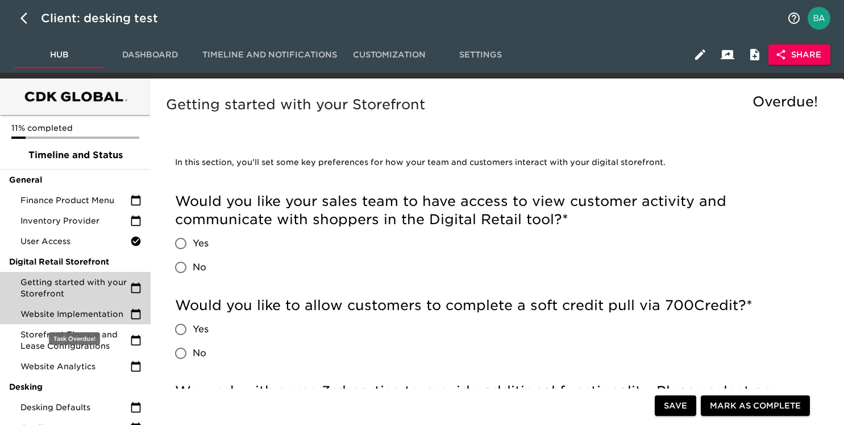
click at [56, 318] on span "Website Implementation" at bounding box center [75, 313] width 110 height 11
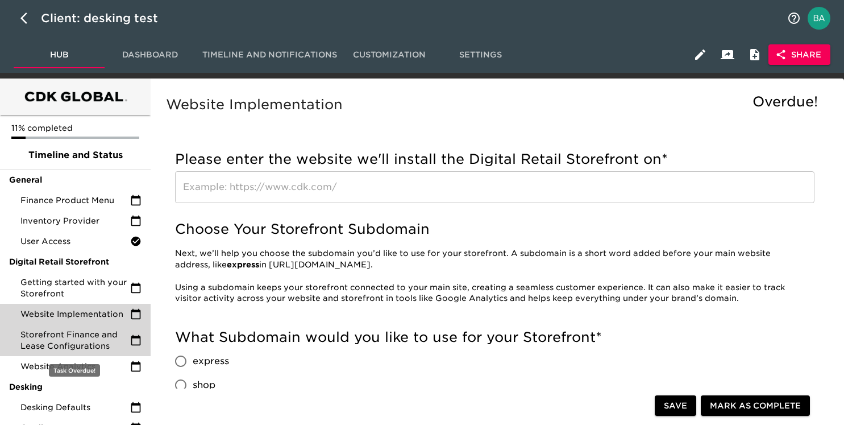
click at [64, 336] on span "Storefront Finance and Lease Configurations" at bounding box center [75, 339] width 110 height 23
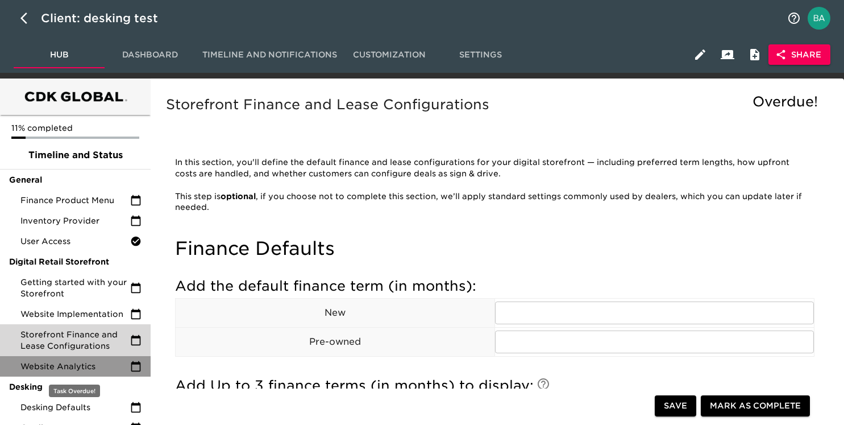
click at [66, 368] on span "Website Analytics" at bounding box center [75, 365] width 110 height 11
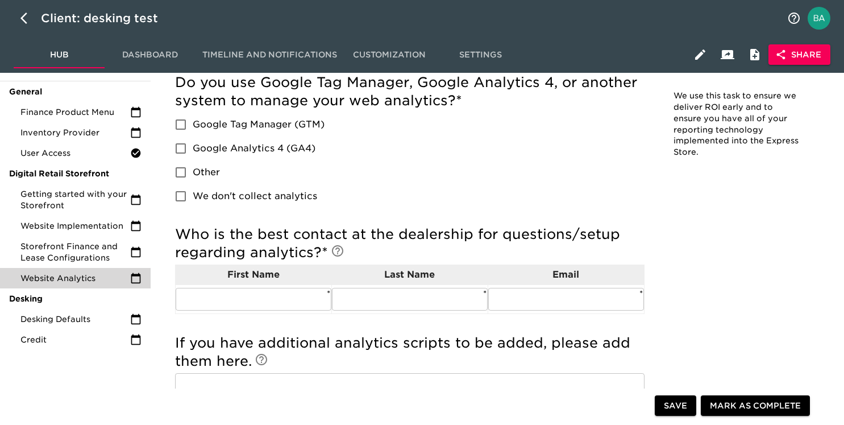
scroll to position [100, 0]
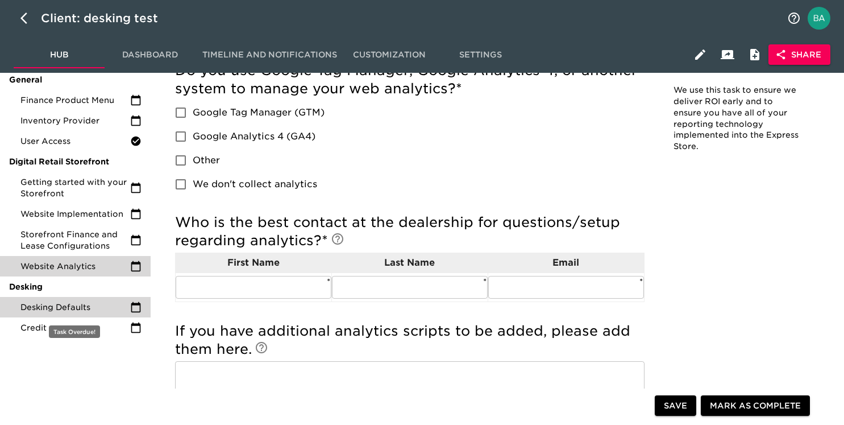
click at [55, 303] on span "Desking Defaults" at bounding box center [75, 306] width 110 height 11
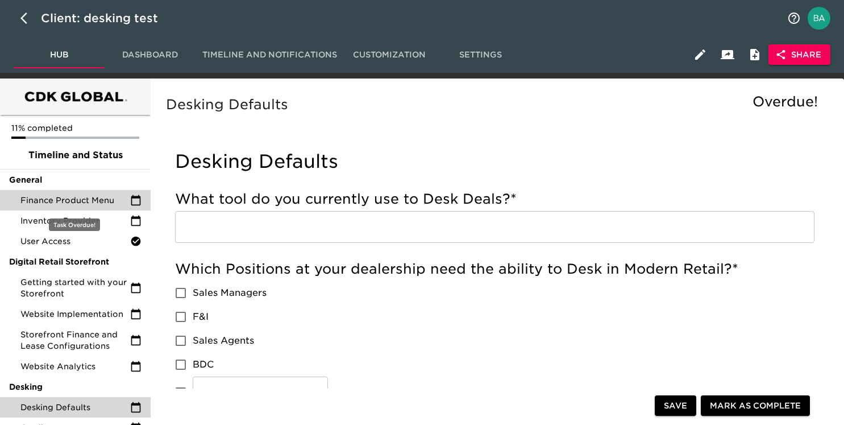
click at [78, 202] on span "Finance Product Menu" at bounding box center [75, 199] width 110 height 11
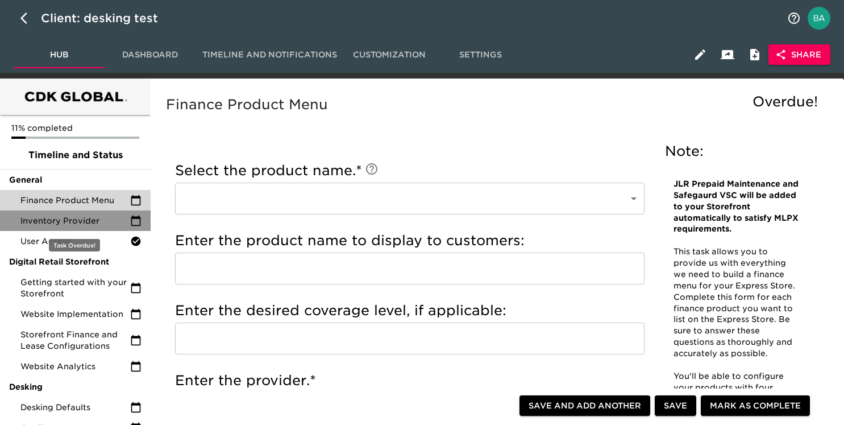
click at [64, 221] on span "Inventory Provider" at bounding box center [75, 220] width 110 height 11
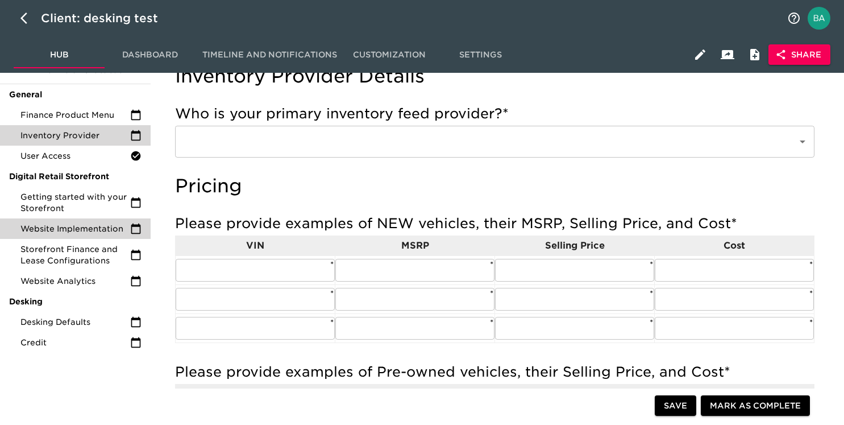
scroll to position [78, 0]
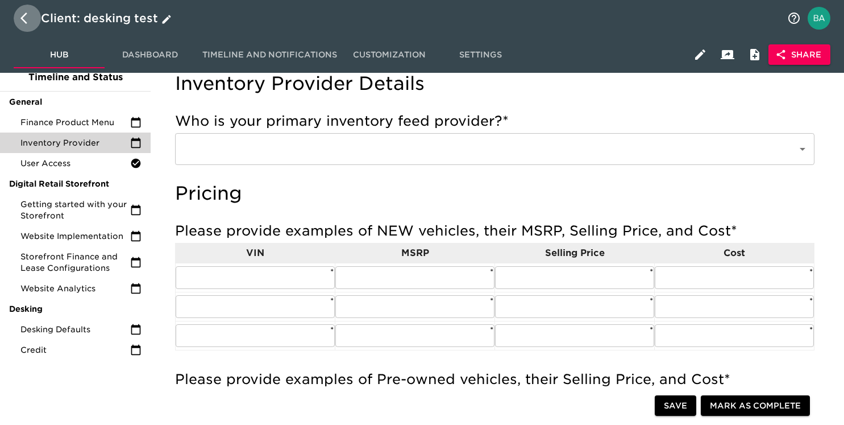
click at [17, 22] on button "button" at bounding box center [27, 18] width 27 height 27
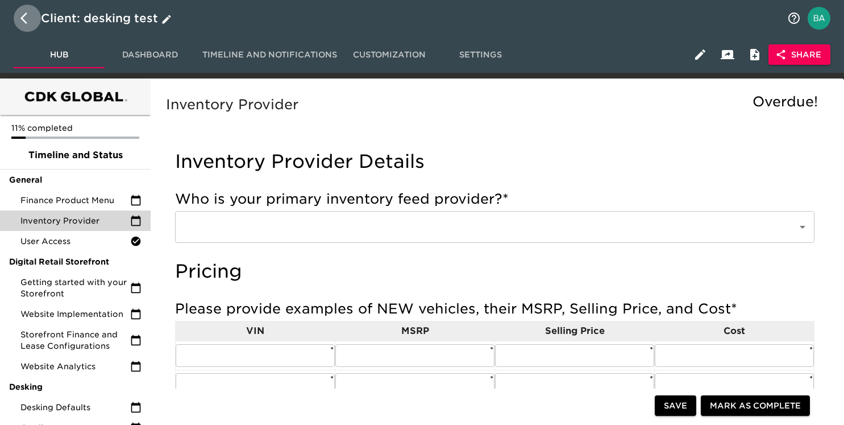
select select "10"
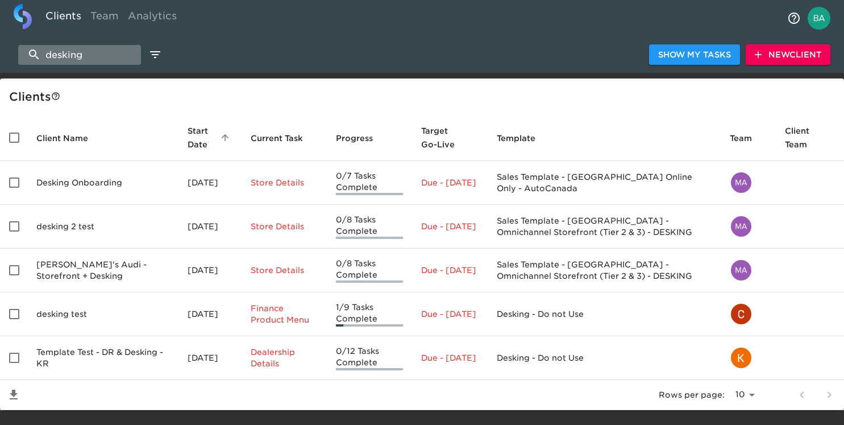
click at [90, 55] on input "desking" at bounding box center [79, 55] width 123 height 20
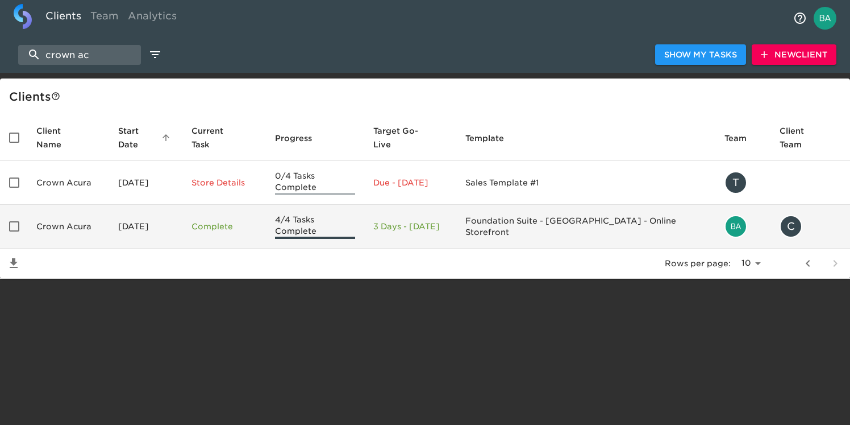
type input "crown ac"
click at [72, 207] on td "Crown Acura" at bounding box center [68, 227] width 82 height 44
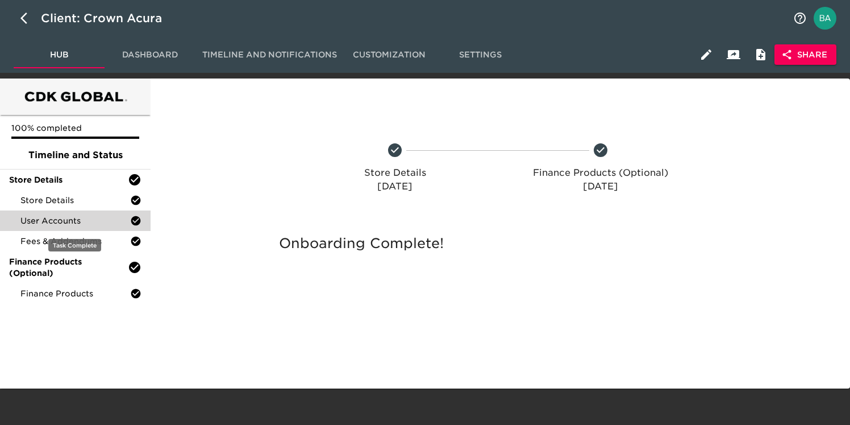
click at [63, 218] on span "User Accounts" at bounding box center [75, 220] width 110 height 11
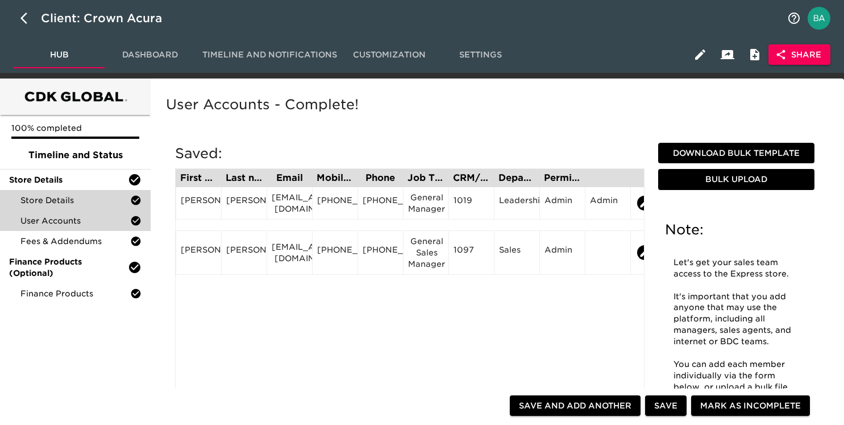
click at [56, 199] on span "Store Details" at bounding box center [75, 199] width 110 height 11
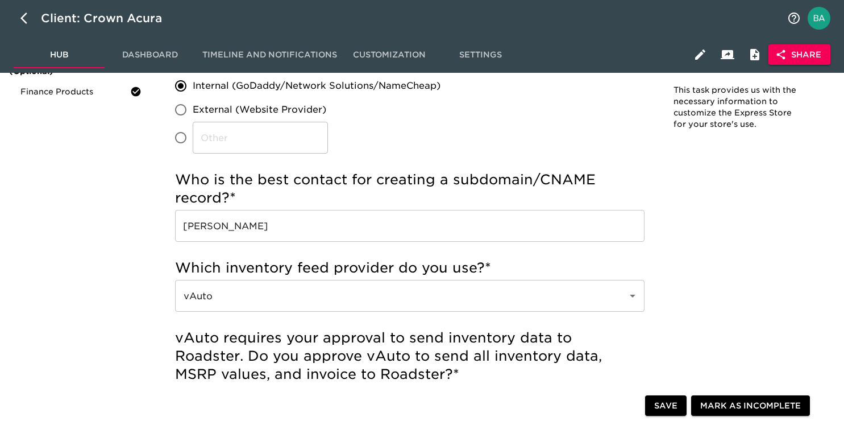
scroll to position [207, 0]
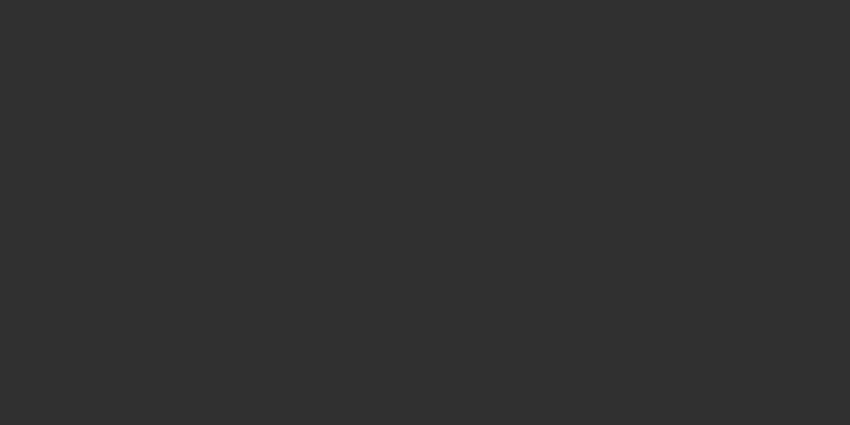
select select "10"
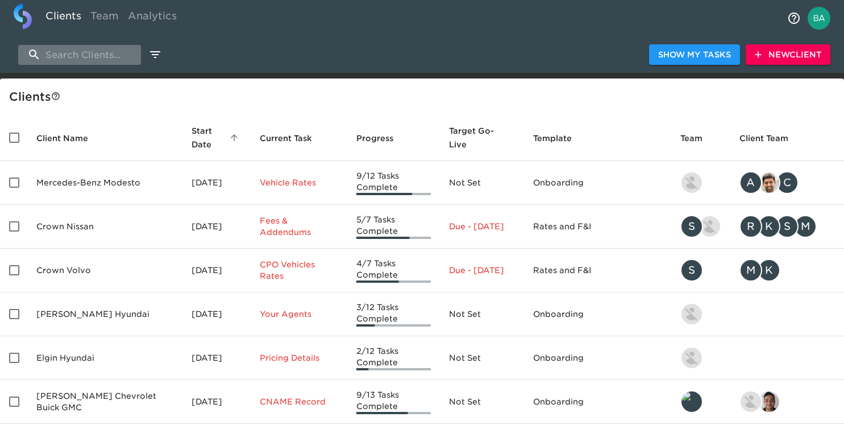
click at [59, 51] on input "search" at bounding box center [79, 55] width 123 height 20
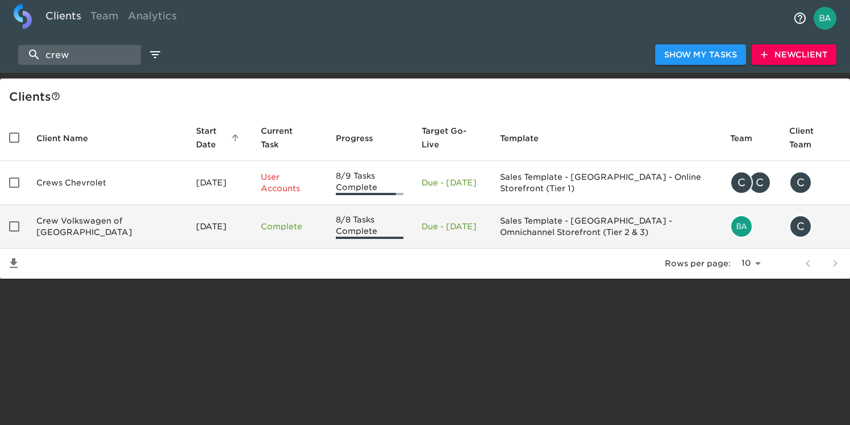
type input "crew"
click at [85, 228] on td "Crew Volkswagen of [GEOGRAPHIC_DATA]" at bounding box center [107, 227] width 160 height 44
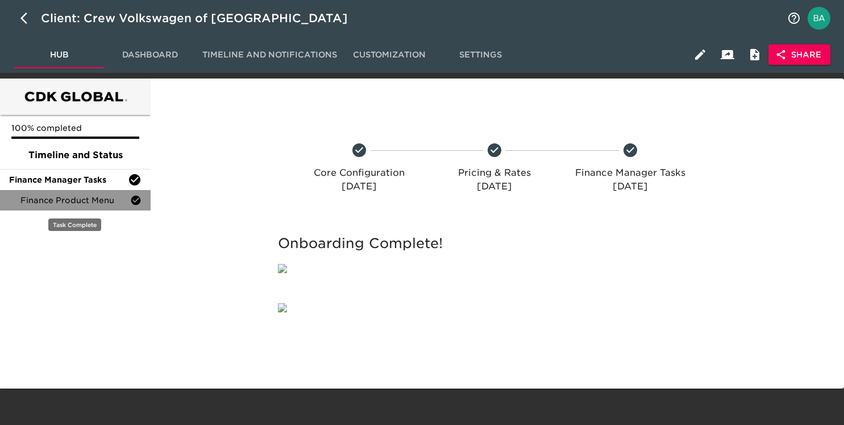
click at [53, 198] on span "Finance Product Menu" at bounding box center [75, 199] width 110 height 11
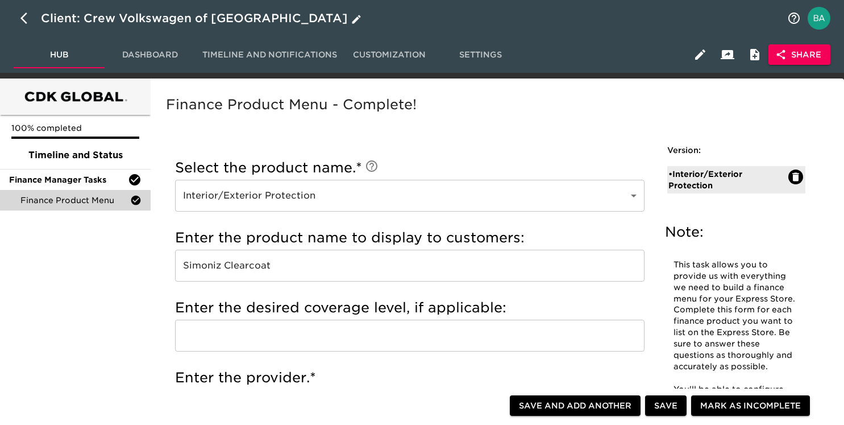
click at [25, 19] on icon "button" at bounding box center [27, 18] width 14 height 14
select select "10"
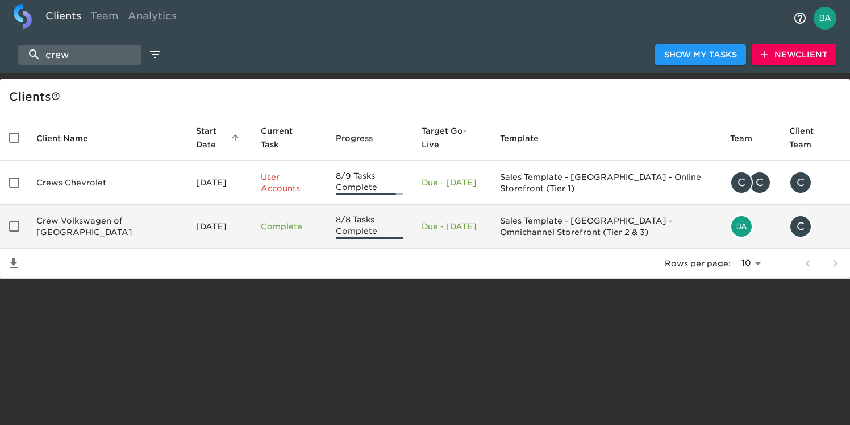
click at [77, 222] on td "Crew Volkswagen of [GEOGRAPHIC_DATA]" at bounding box center [107, 227] width 160 height 44
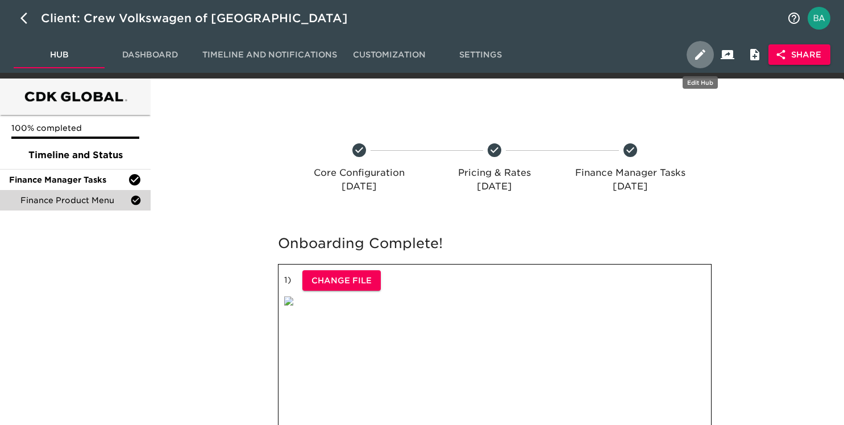
click at [697, 57] on icon "button" at bounding box center [700, 54] width 10 height 10
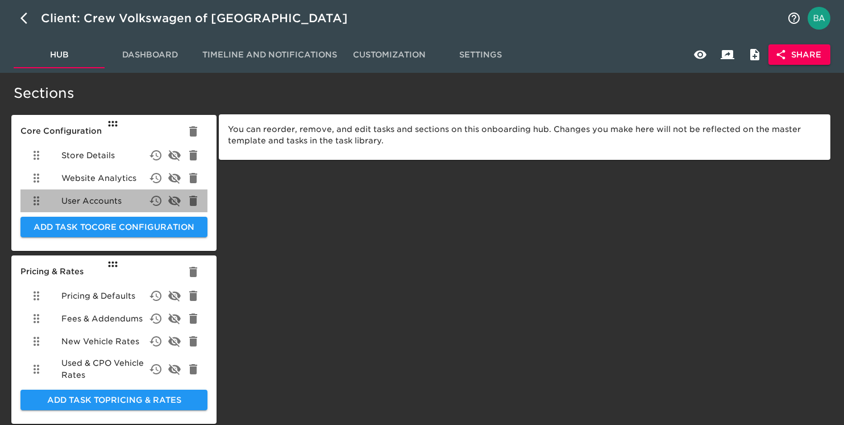
click at [92, 203] on span "User Accounts" at bounding box center [91, 200] width 60 height 11
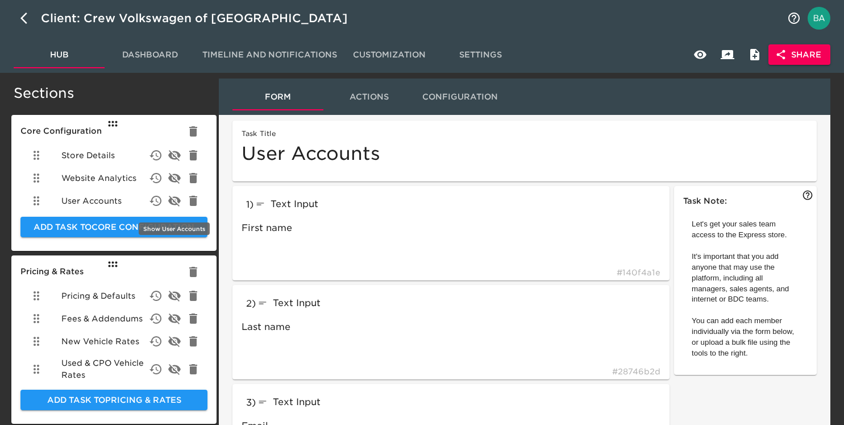
click at [176, 202] on icon "delete" at bounding box center [174, 200] width 13 height 11
click at [24, 21] on icon "button" at bounding box center [23, 18] width 7 height 11
select select "10"
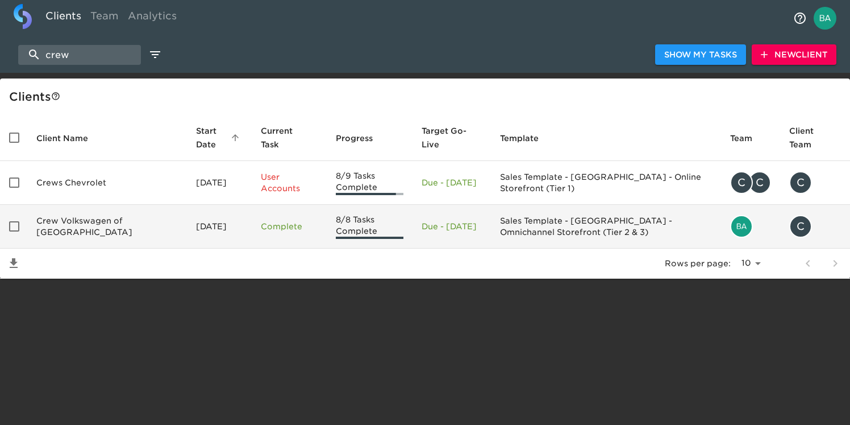
click at [213, 232] on td "[DATE]" at bounding box center [219, 227] width 65 height 44
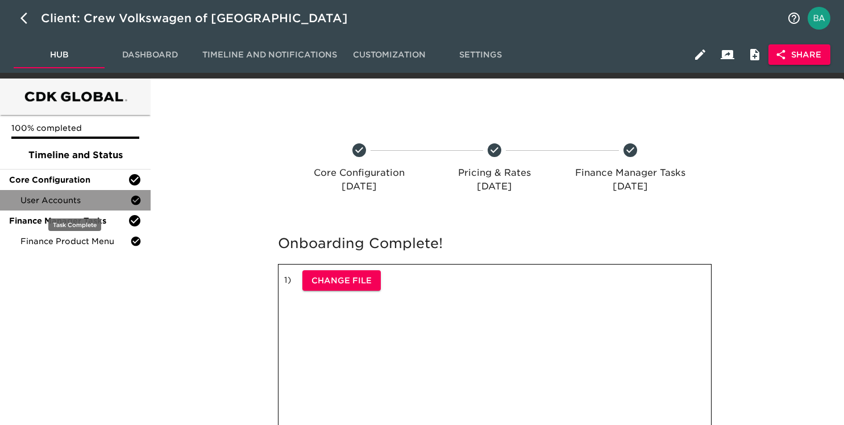
click at [72, 202] on span "User Accounts" at bounding box center [75, 199] width 110 height 11
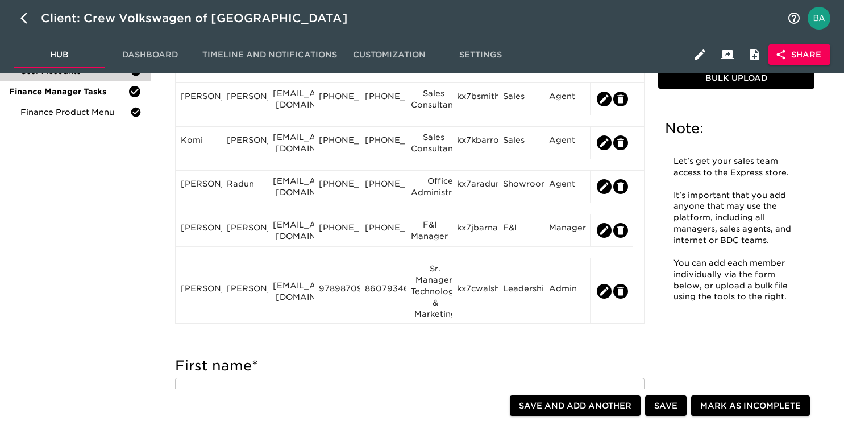
scroll to position [64, 0]
click at [334, 294] on div "9789870963" at bounding box center [337, 289] width 36 height 17
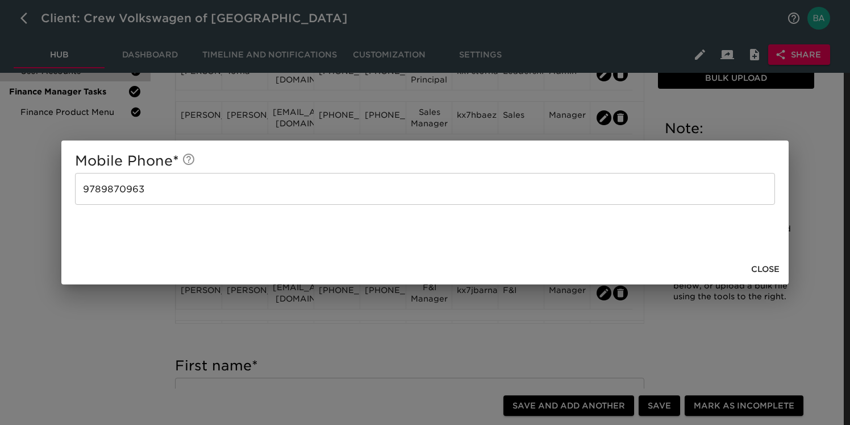
click at [765, 272] on span "Close" at bounding box center [765, 269] width 28 height 14
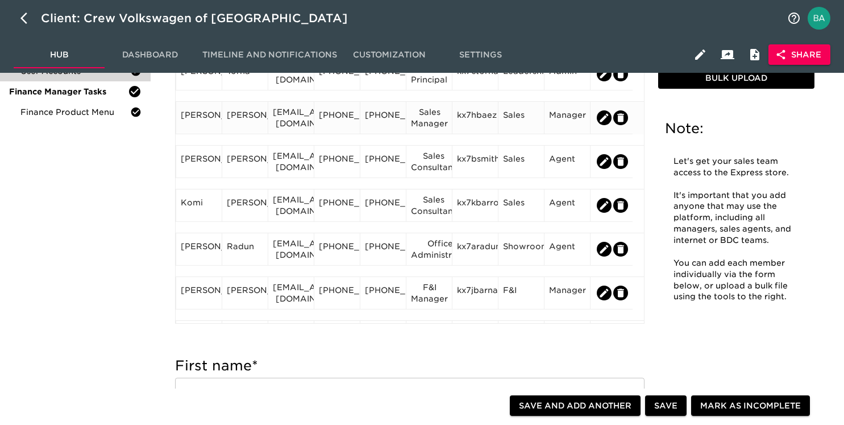
scroll to position [0, 0]
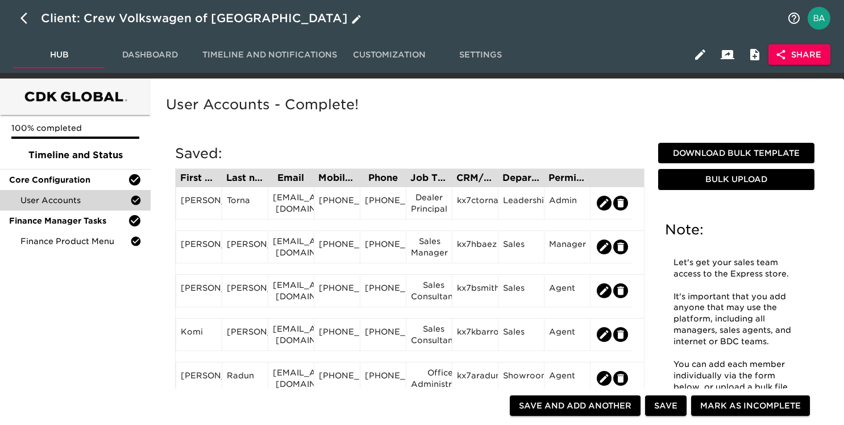
click at [153, 22] on div "Client: Crew Volkswagen of Plainville" at bounding box center [202, 18] width 323 height 18
click at [153, 22] on input "Crew Volkswagen of Plainville" at bounding box center [410, 18] width 739 height 18
click at [25, 21] on icon "button" at bounding box center [27, 18] width 14 height 14
select select "10"
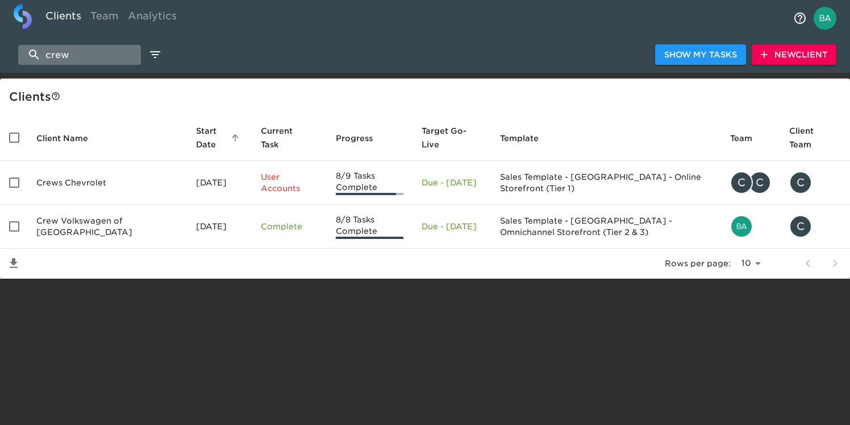
click at [81, 56] on input "crew" at bounding box center [79, 55] width 123 height 20
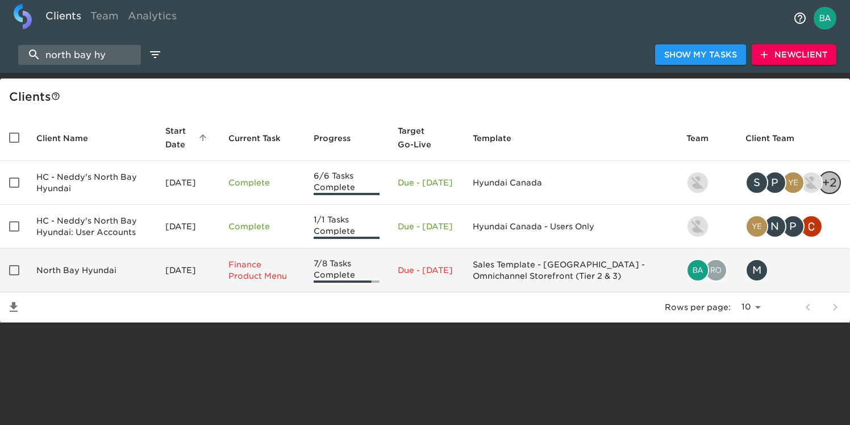
type input "north bay hy"
click at [83, 264] on td "North Bay Hyundai" at bounding box center [91, 270] width 129 height 44
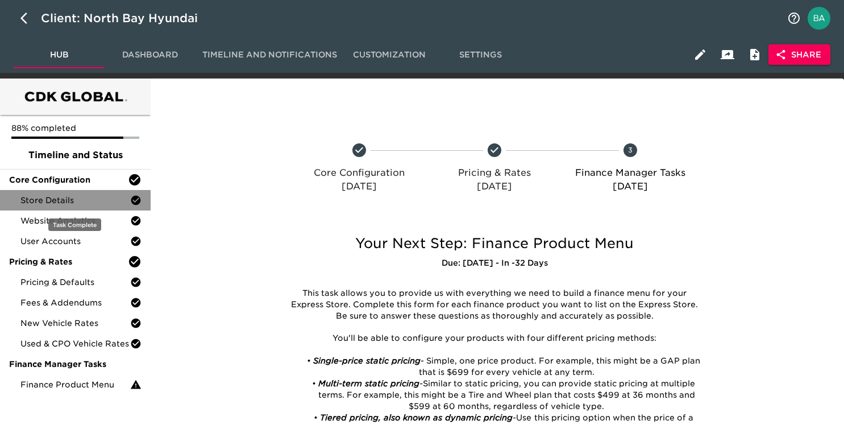
click at [37, 200] on span "Store Details" at bounding box center [75, 199] width 110 height 11
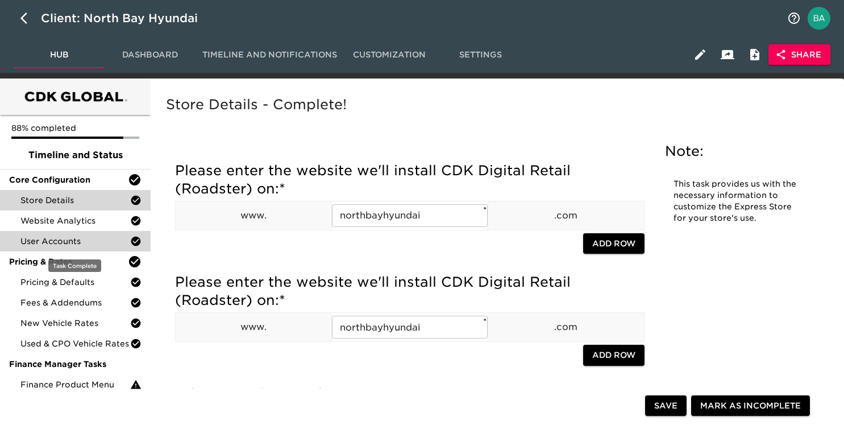
click at [55, 247] on div "User Accounts" at bounding box center [75, 241] width 151 height 20
